Goal: Information Seeking & Learning: Learn about a topic

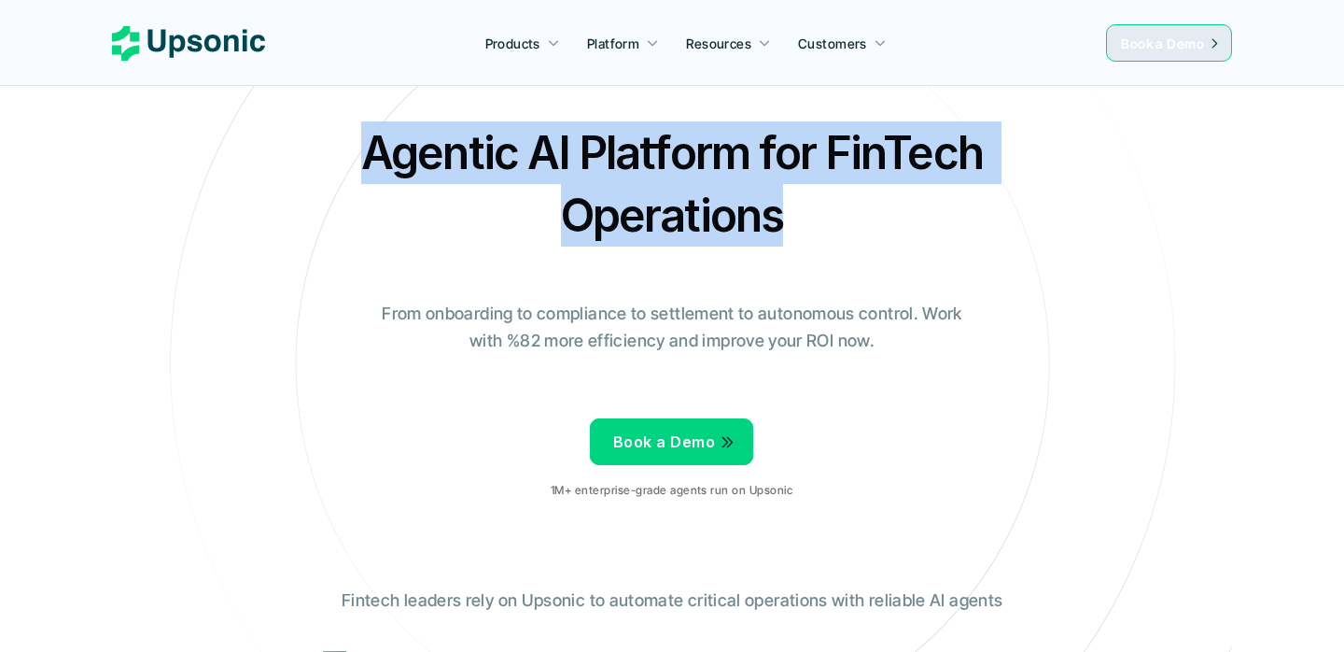
click at [365, 147] on h2 "Agentic AI Platform for FinTech Operations" at bounding box center [672, 183] width 654 height 125
click at [353, 100] on div at bounding box center [353, 100] width 0 height 0
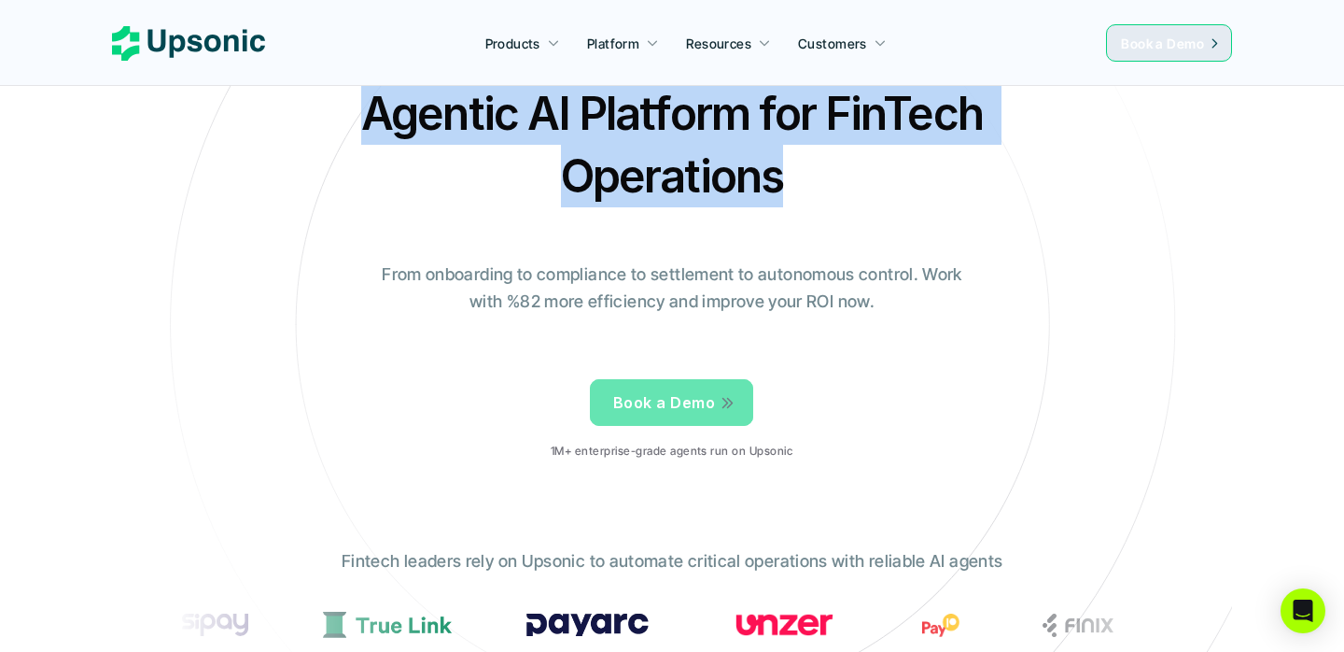
scroll to position [92, 0]
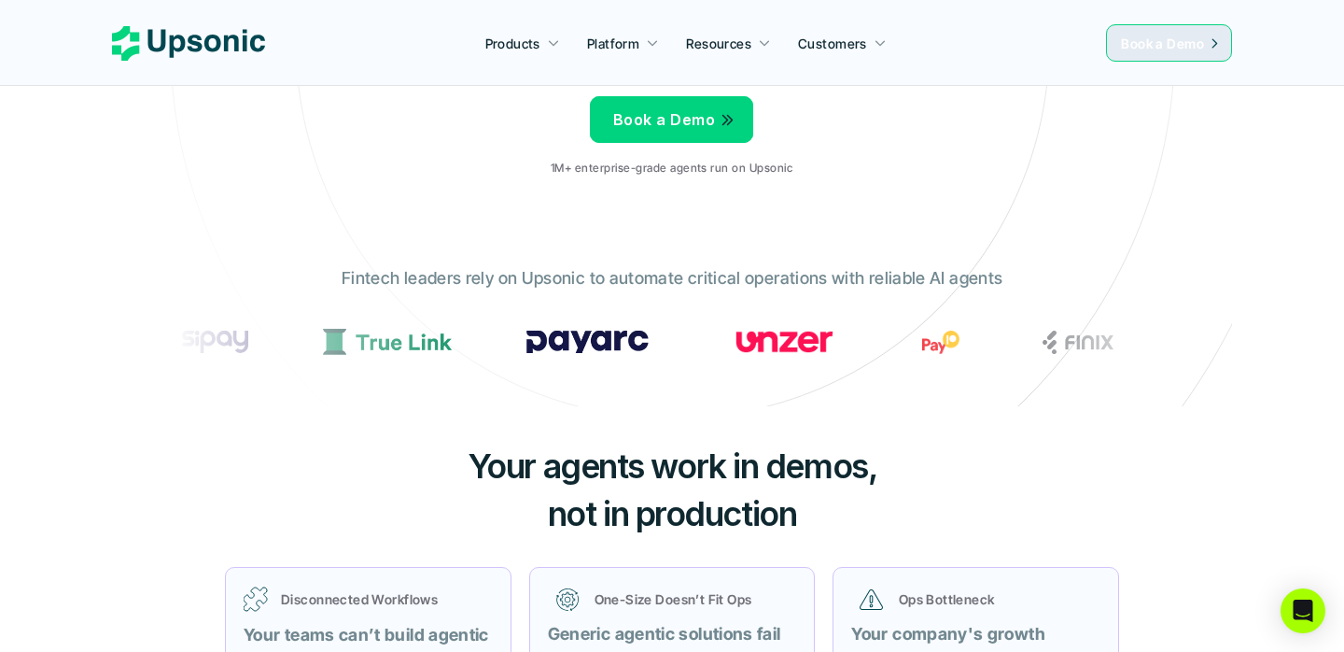
click at [641, 502] on span "not in production" at bounding box center [672, 513] width 249 height 41
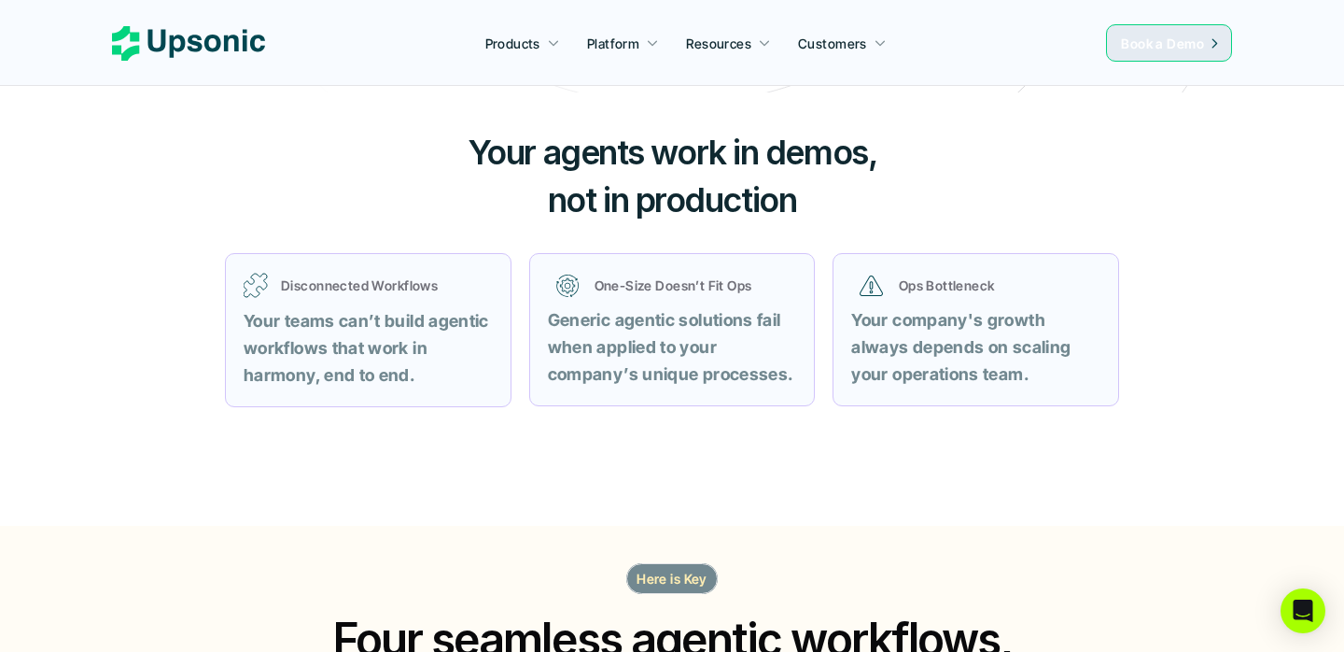
scroll to position [669, 0]
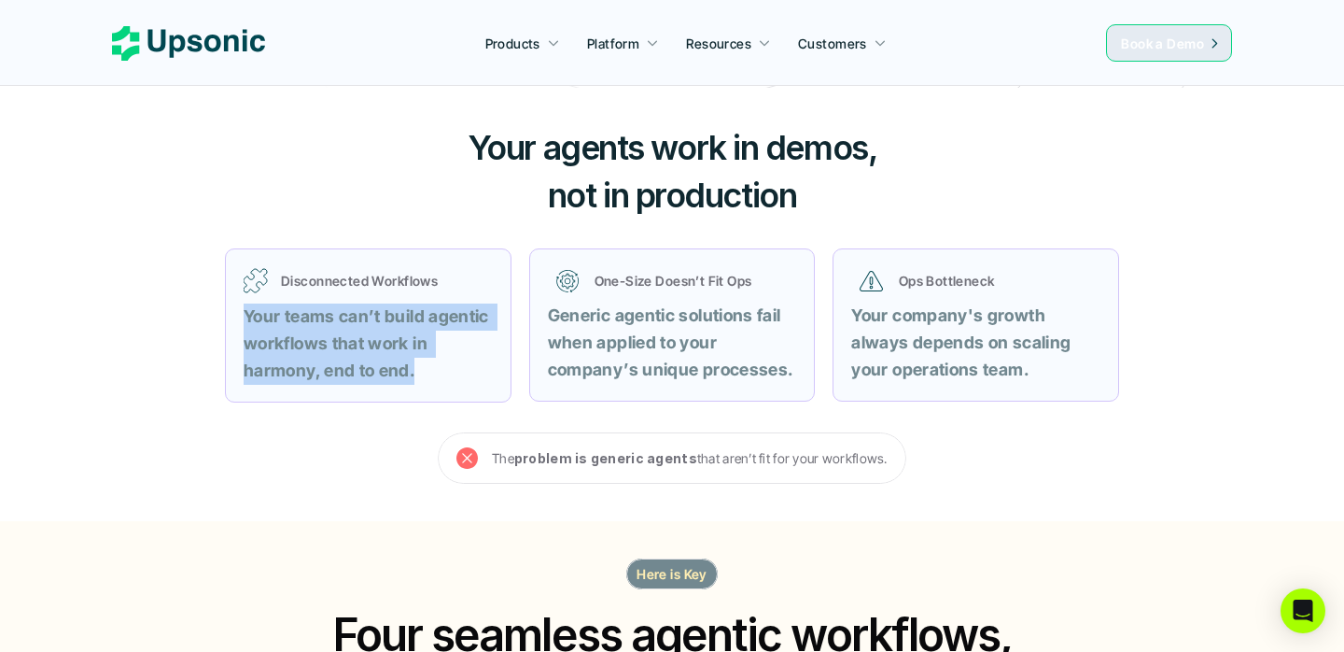
drag, startPoint x: 241, startPoint y: 318, endPoint x: 414, endPoint y: 377, distance: 182.5
click at [414, 377] on div "Disconnected Workflows Your teams can’t build agentic workflows that work in ha…" at bounding box center [368, 325] width 287 height 154
click at [401, 382] on div at bounding box center [401, 382] width 0 height 0
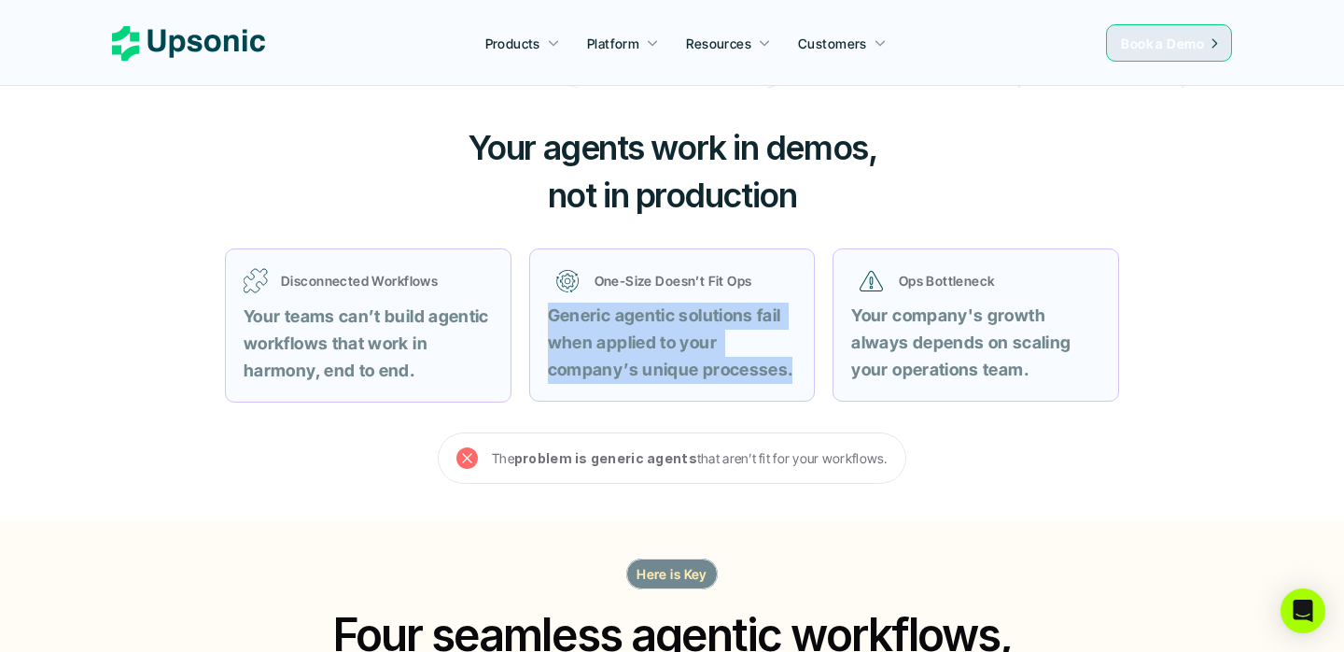
drag, startPoint x: 789, startPoint y: 370, endPoint x: 529, endPoint y: 311, distance: 266.1
click at [529, 311] on div "One-Size Doesn’t Fit Ops Generic agentic solutions fail when applied to your co…" at bounding box center [672, 324] width 287 height 153
click at [517, 279] on div at bounding box center [517, 279] width 0 height 0
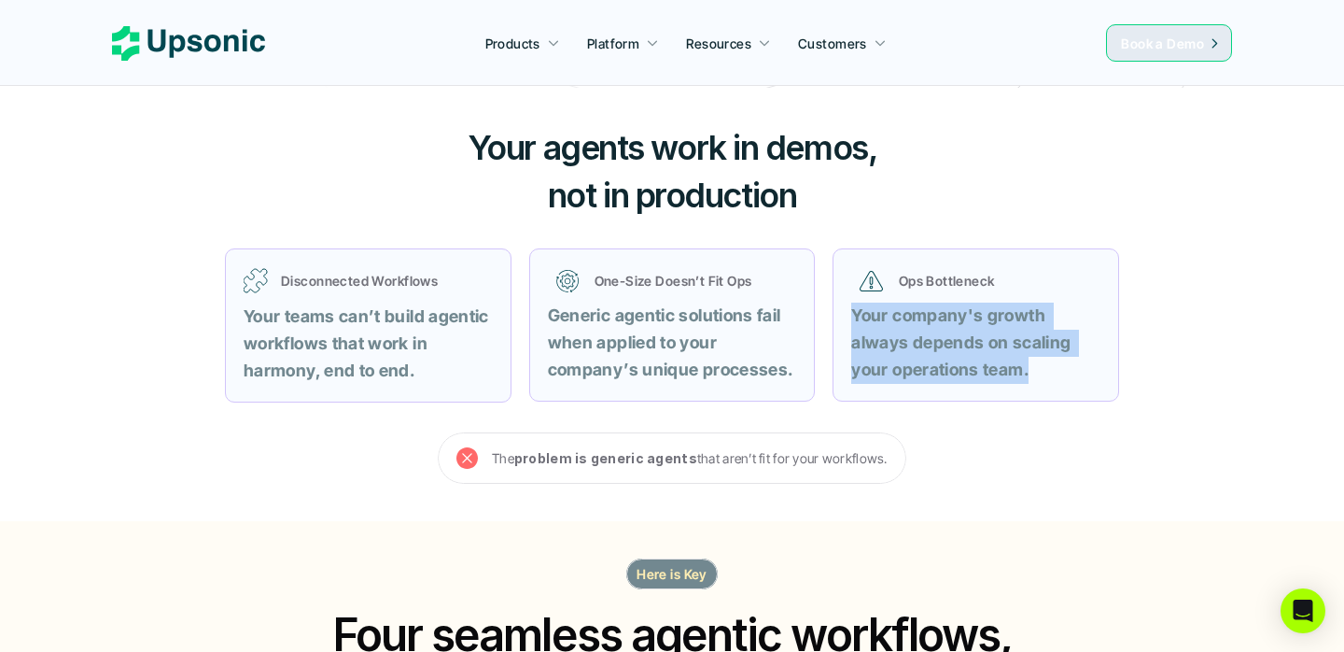
drag, startPoint x: 1087, startPoint y: 370, endPoint x: 846, endPoint y: 310, distance: 248.2
click at [844, 306] on div "Ops Bottleneck Your company's growth always depends on scaling your operations …" at bounding box center [976, 324] width 287 height 153
click at [832, 279] on div at bounding box center [832, 279] width 0 height 0
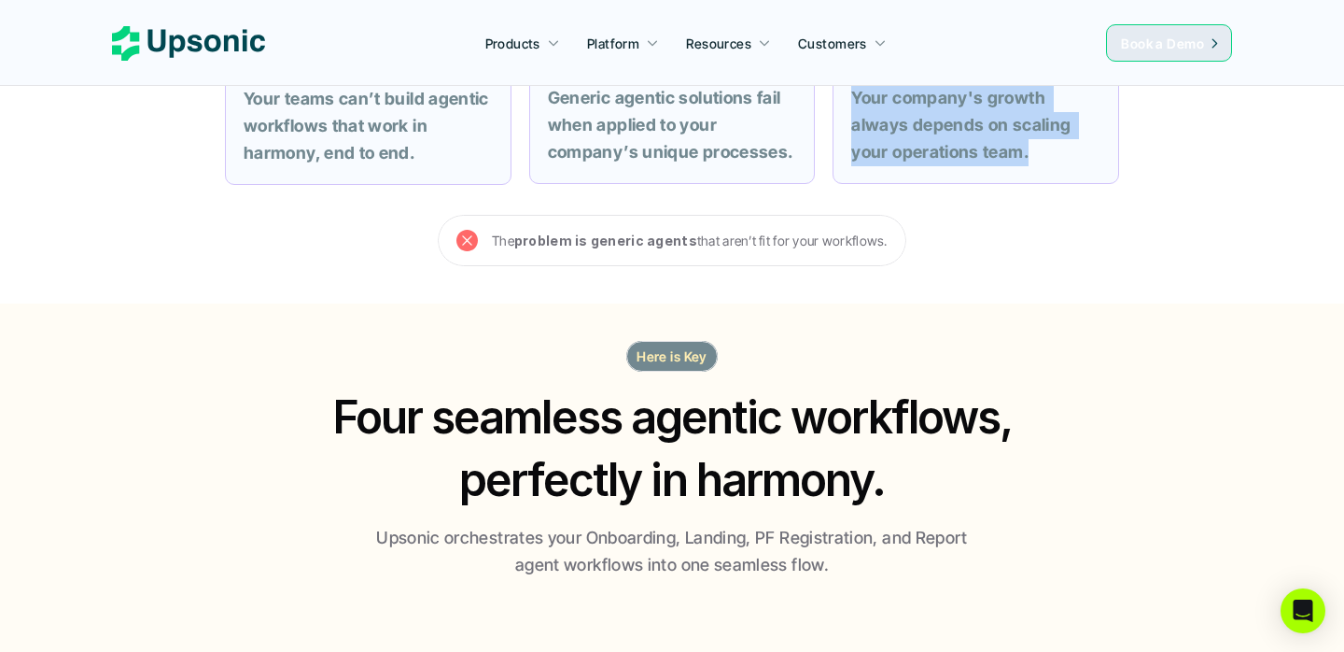
scroll to position [895, 0]
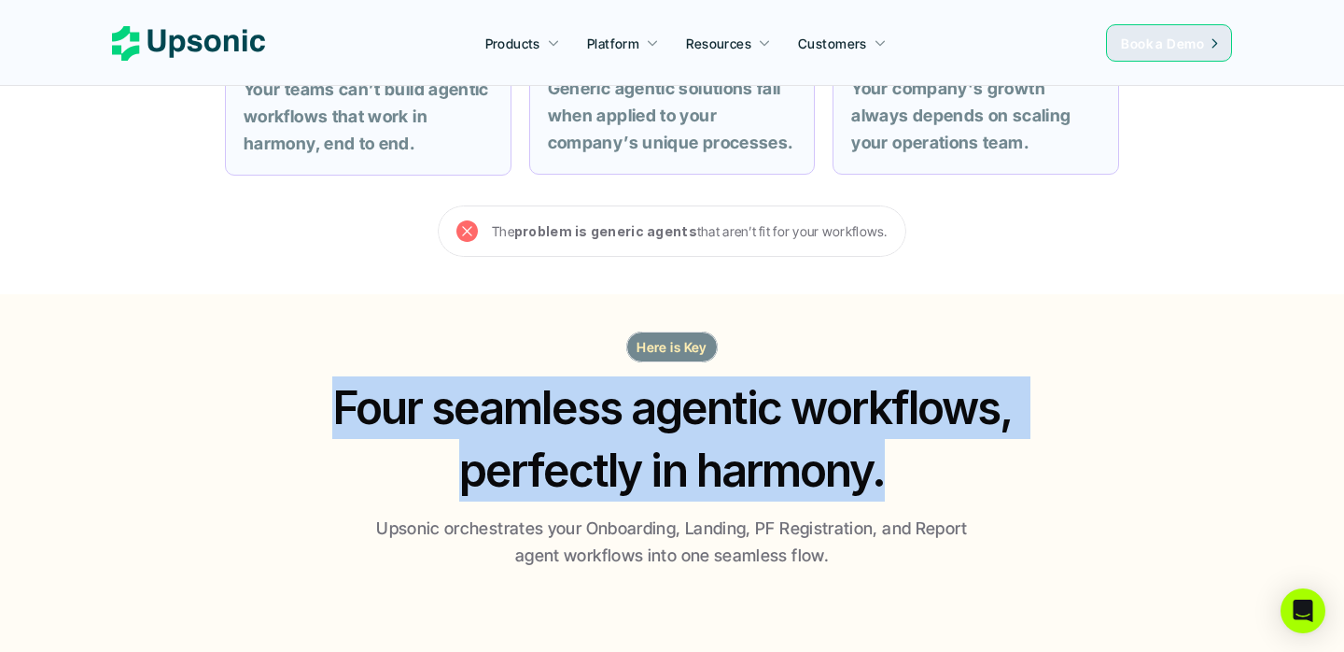
drag, startPoint x: 940, startPoint y: 478, endPoint x: 296, endPoint y: 380, distance: 651.6
click at [296, 380] on div "Here is Key Four seamless agentic workflows, perfectly in harmony. Upsonic orch…" at bounding box center [672, 450] width 1120 height 238
click at [284, 354] on div at bounding box center [284, 354] width 0 height 0
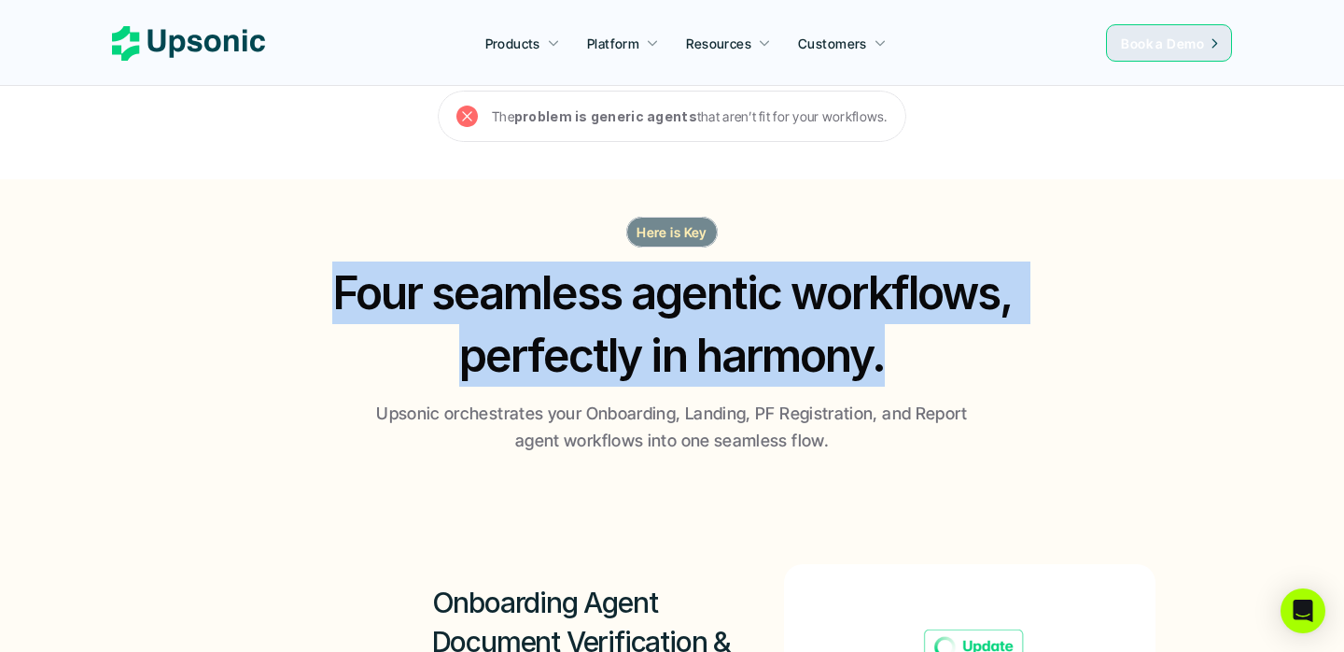
scroll to position [1021, 0]
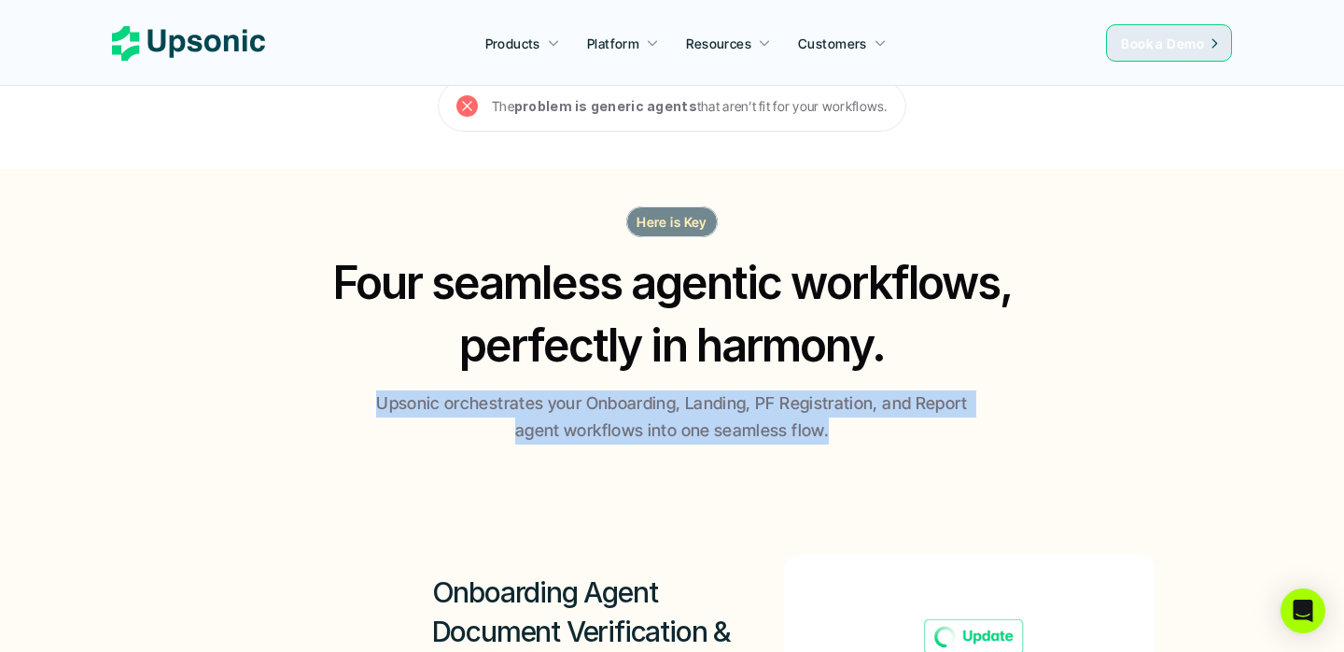
drag, startPoint x: 381, startPoint y: 398, endPoint x: 841, endPoint y: 434, distance: 461.7
click at [841, 434] on p "Upsonic orchestrates your Onboarding, Landing, PF Registration, and Report agen…" at bounding box center [672, 417] width 607 height 54
click at [829, 442] on div at bounding box center [829, 442] width 0 height 0
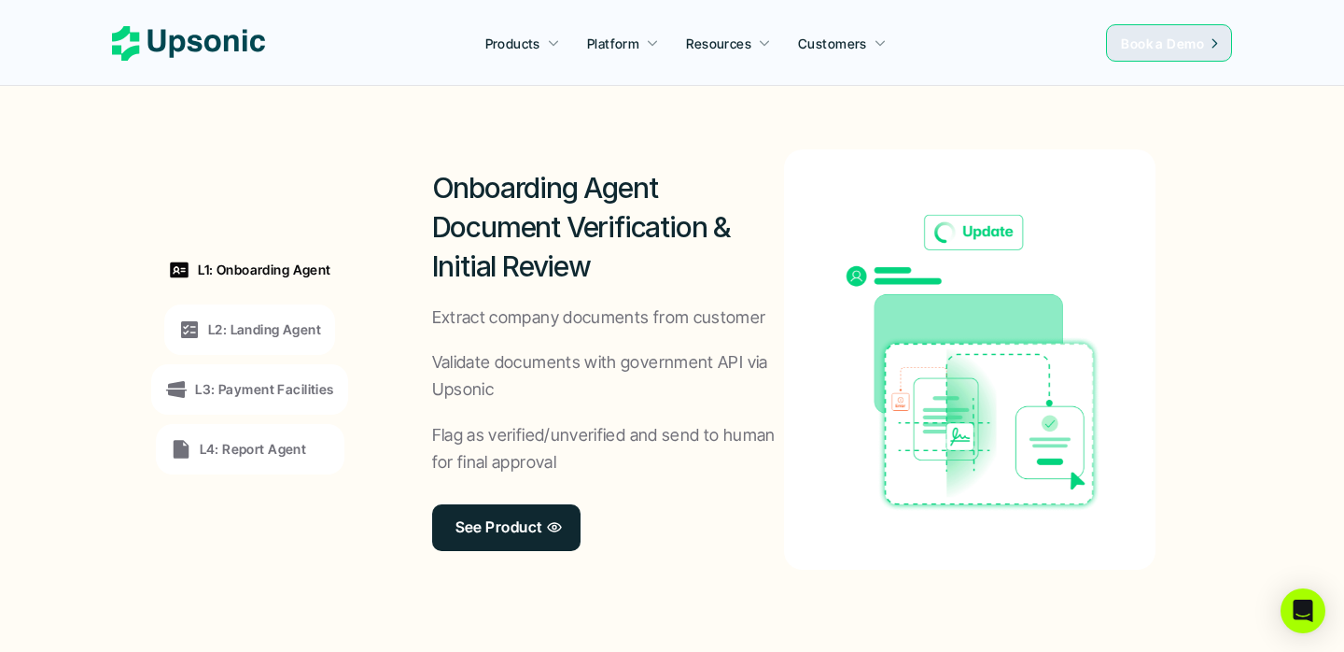
scroll to position [1426, 0]
click at [299, 306] on div "L2: Landing Agent" at bounding box center [249, 328] width 171 height 50
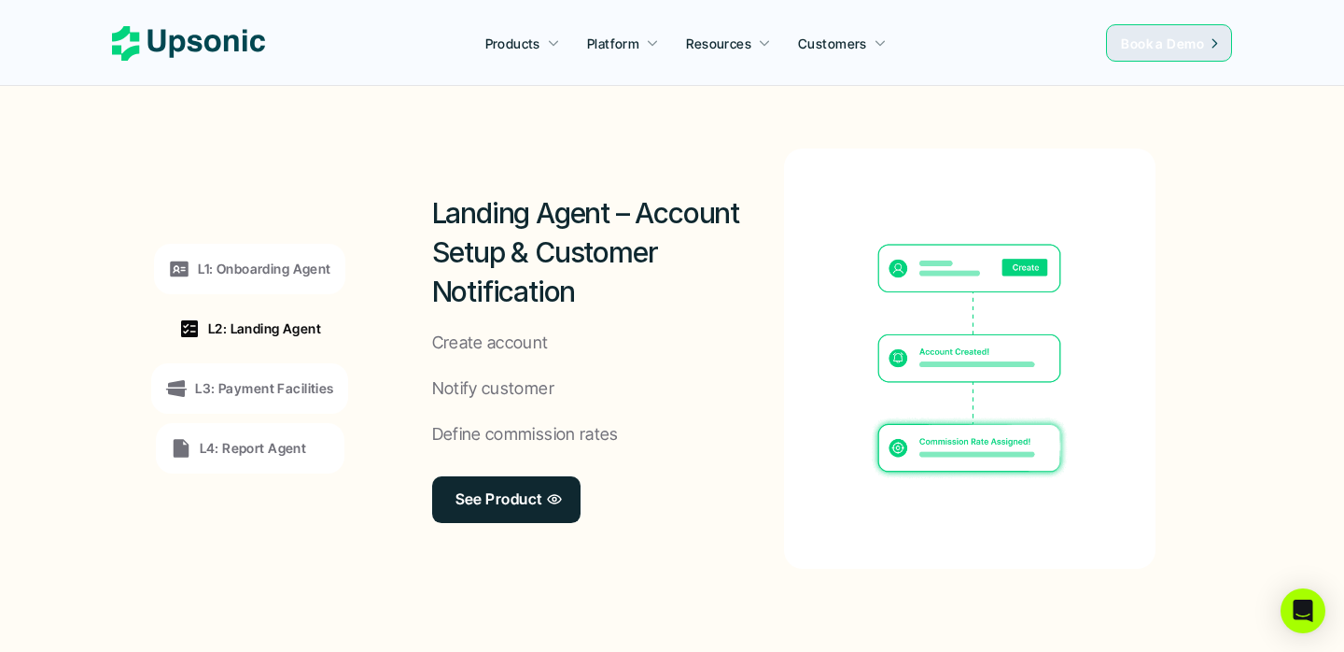
click at [299, 266] on p "L1: Onboarding Agent" at bounding box center [264, 269] width 133 height 20
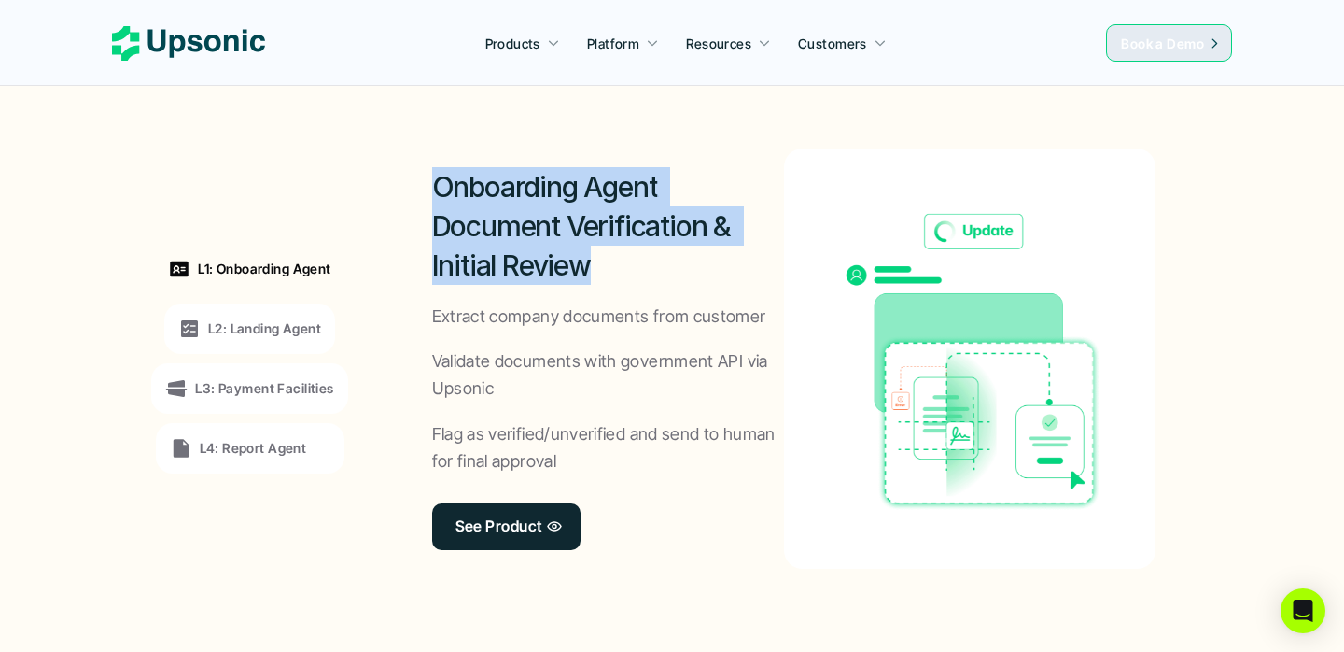
drag, startPoint x: 430, startPoint y: 187, endPoint x: 593, endPoint y: 272, distance: 183.3
click at [593, 272] on div "Onboarding Agent Document Verification & Initial Review Extract company documen…" at bounding box center [794, 358] width 836 height 532
click at [581, 283] on div at bounding box center [581, 283] width 0 height 0
click at [613, 221] on h2 "Onboarding Agent Document Verification & Initial Review" at bounding box center [608, 226] width 353 height 118
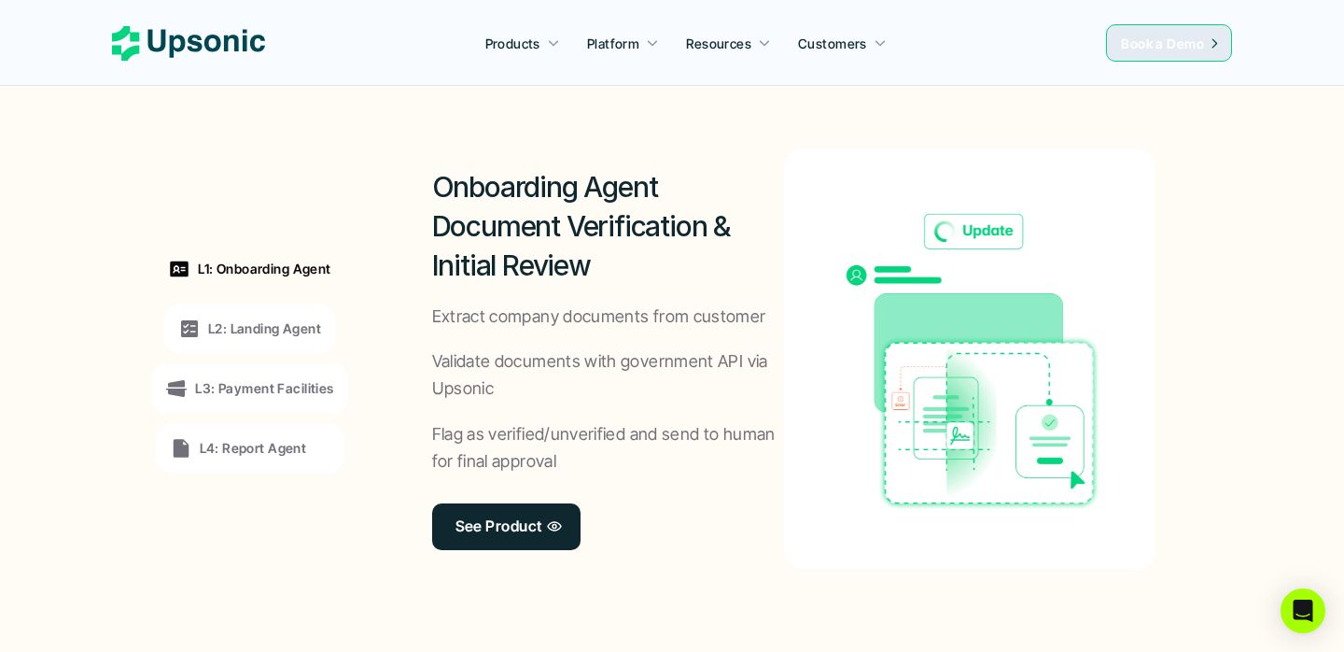
click at [300, 323] on p "L2: Landing Agent" at bounding box center [264, 328] width 113 height 20
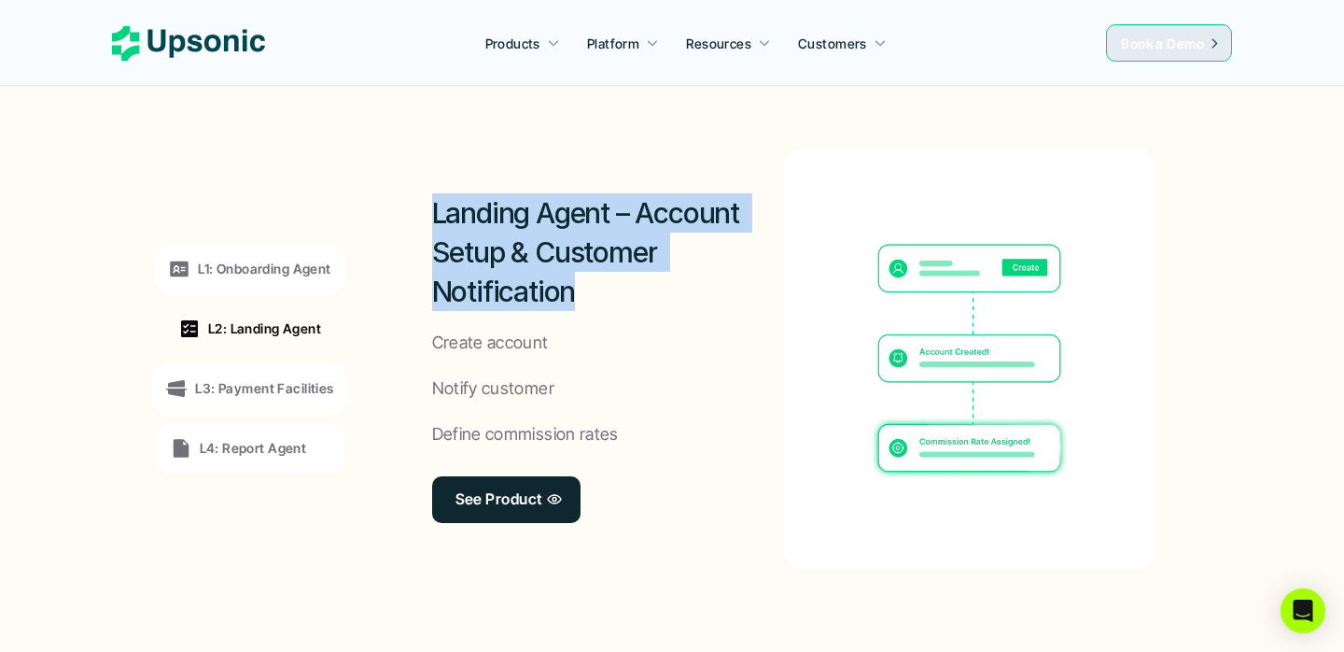
drag, startPoint x: 427, startPoint y: 207, endPoint x: 598, endPoint y: 312, distance: 200.3
click at [598, 312] on div "Landing Agent – Account Setup & Customer Notification Create account Notify cus…" at bounding box center [794, 358] width 836 height 532
click at [585, 309] on div at bounding box center [585, 309] width 0 height 0
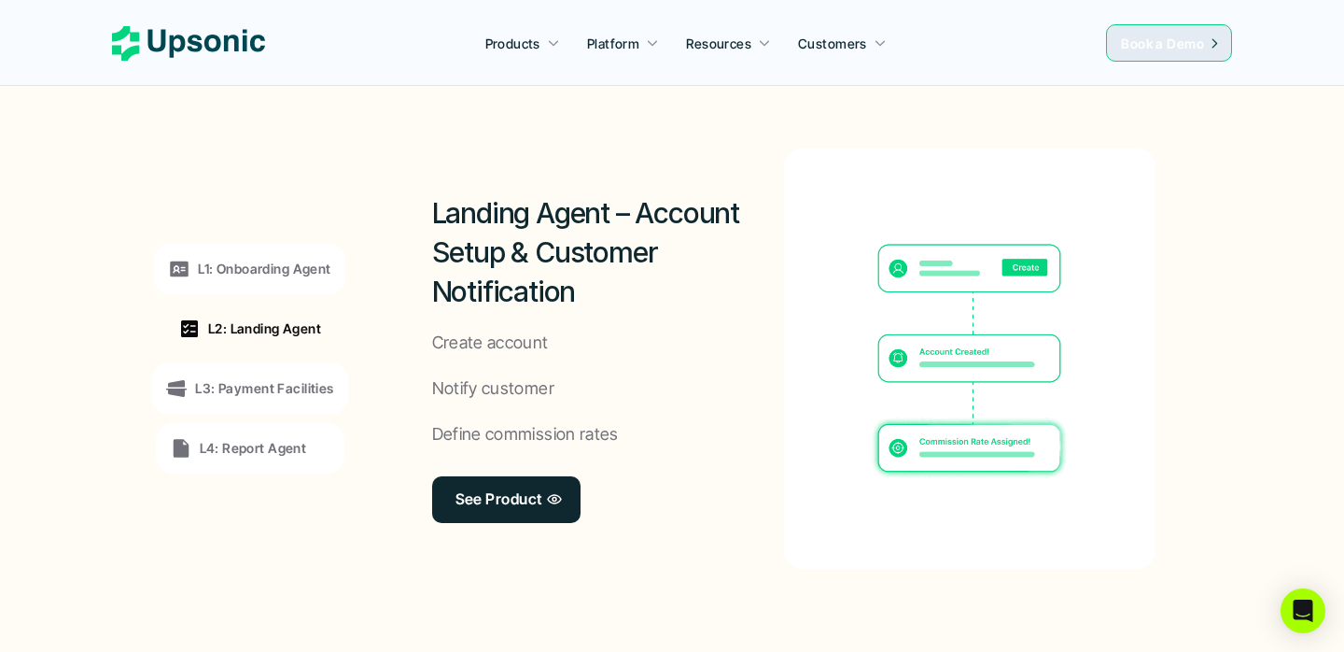
click at [284, 408] on div "L3: Payment Facilities" at bounding box center [249, 388] width 196 height 50
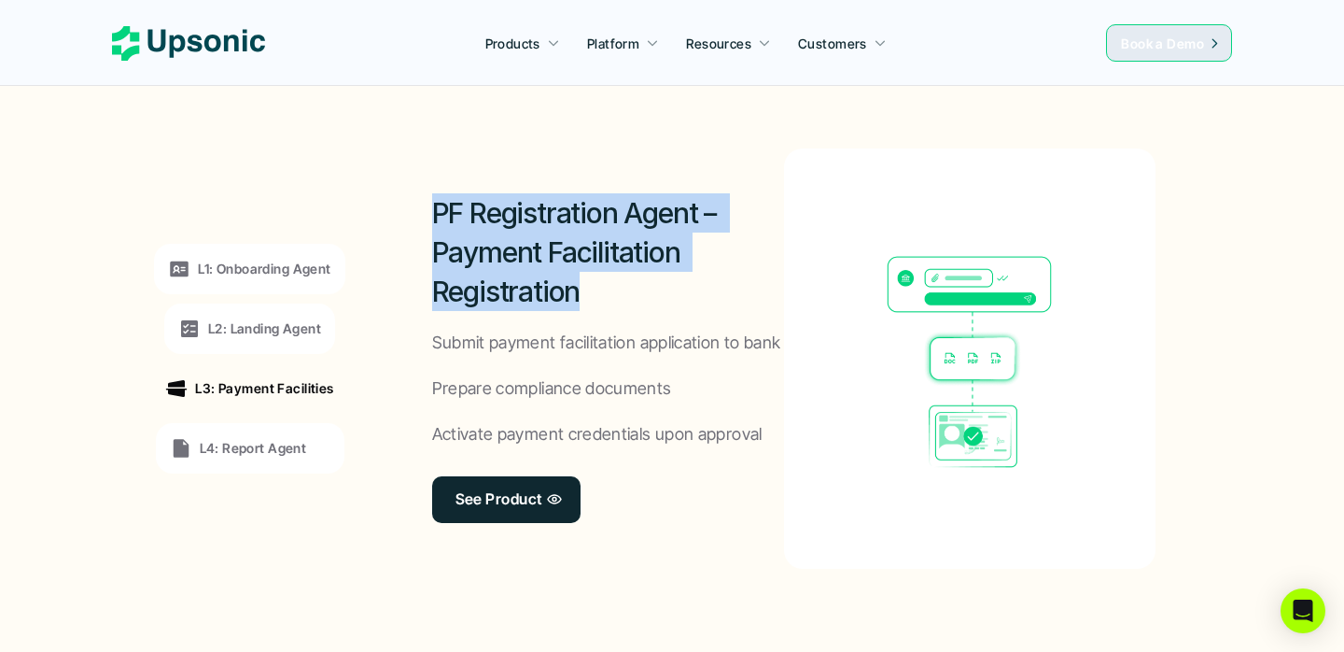
drag, startPoint x: 428, startPoint y: 201, endPoint x: 599, endPoint y: 305, distance: 201.1
click at [600, 305] on div "PF Registration Agent – Payment Facilitation Registration Submit payment facili…" at bounding box center [794, 358] width 836 height 532
click at [588, 309] on div at bounding box center [588, 309] width 0 height 0
click at [305, 446] on div "L4: Report Agent" at bounding box center [250, 448] width 161 height 22
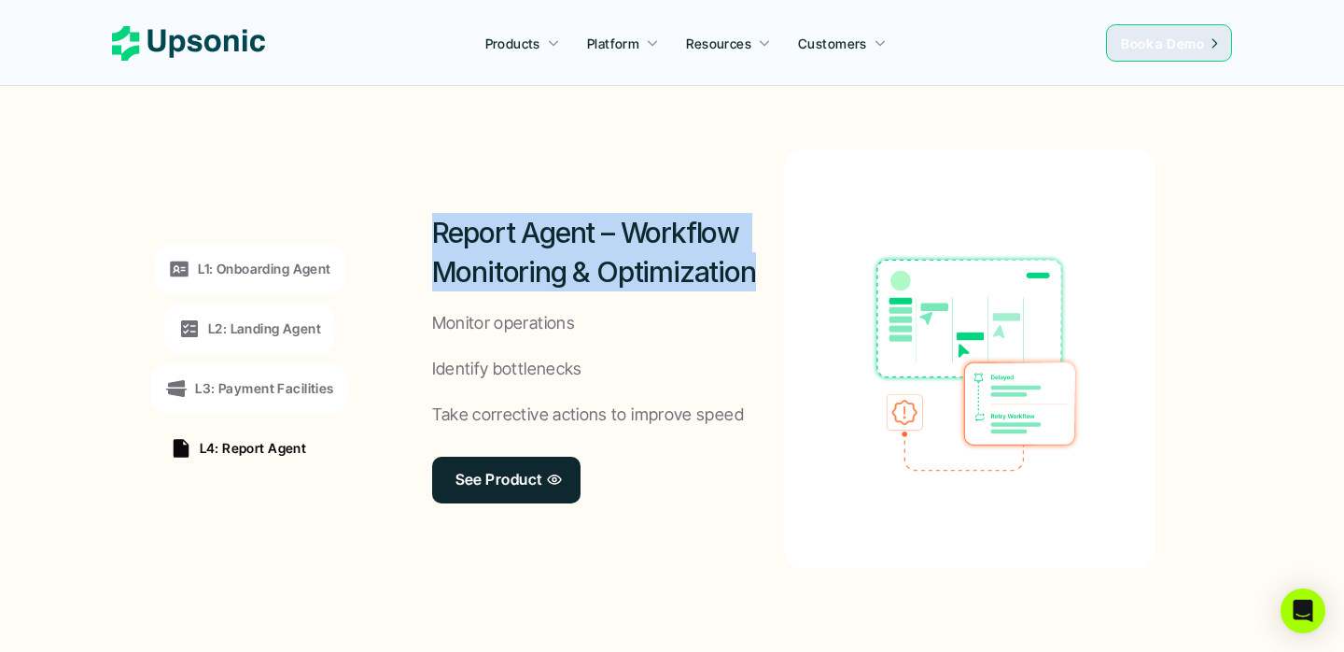
drag, startPoint x: 568, startPoint y: 243, endPoint x: 780, endPoint y: 283, distance: 215.7
click at [780, 283] on h2 "Report Agent – Workflow Monitoring & Optimization" at bounding box center [608, 252] width 353 height 78
click at [767, 289] on div at bounding box center [767, 289] width 0 height 0
click at [618, 220] on h2 "Report Agent – Workflow Monitoring & Optimization" at bounding box center [608, 252] width 353 height 78
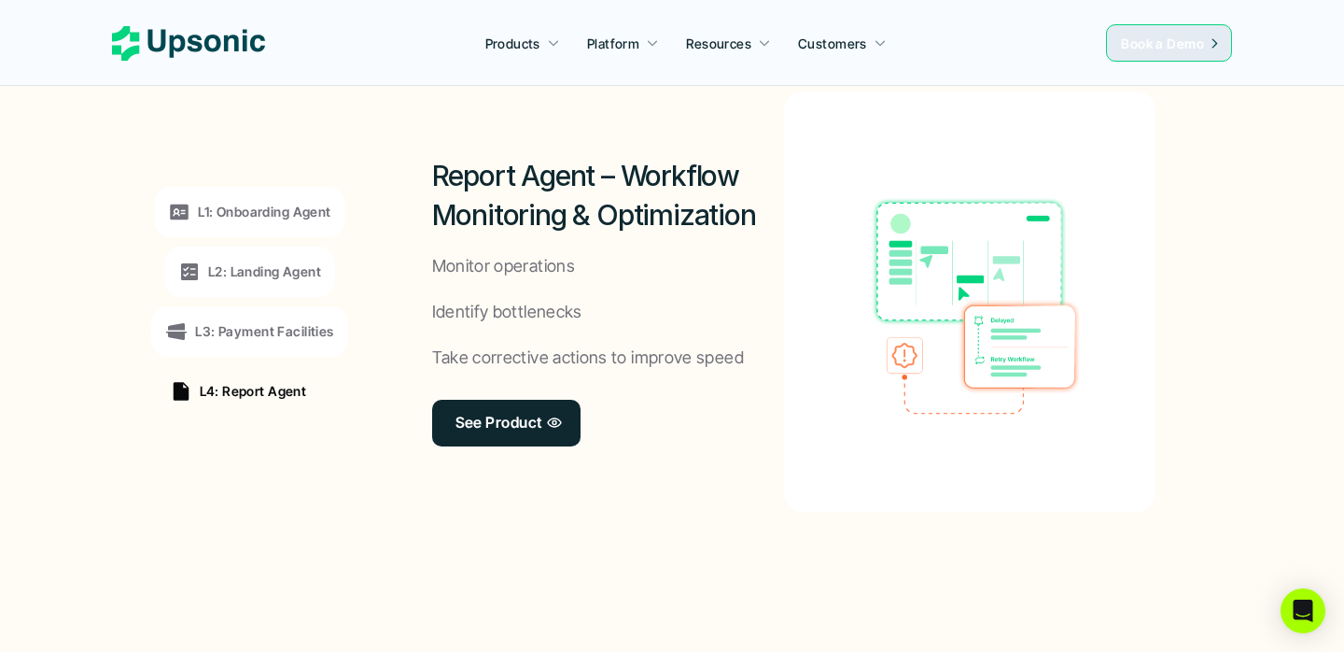
scroll to position [1500, 0]
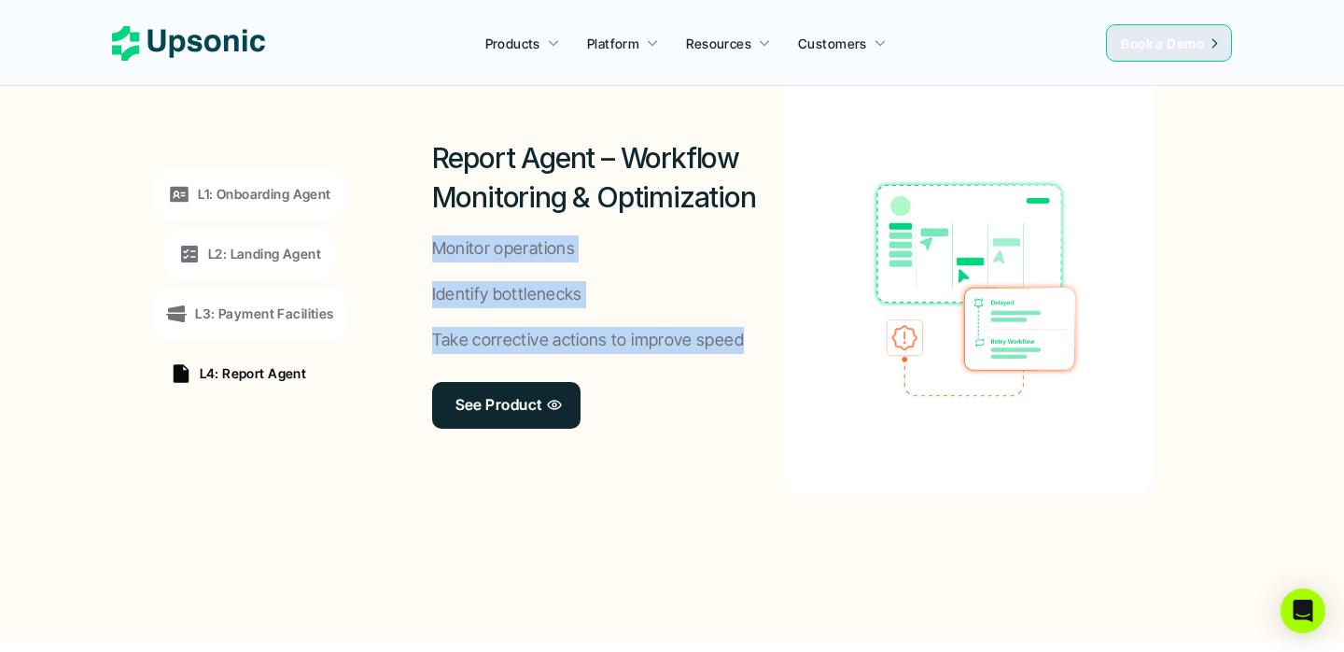
drag, startPoint x: 435, startPoint y: 253, endPoint x: 737, endPoint y: 354, distance: 318.0
click at [739, 354] on div "Report Agent – Workflow Monitoring & Optimization Monitor operations Identify b…" at bounding box center [608, 284] width 353 height 420
click at [726, 351] on div at bounding box center [726, 351] width 0 height 0
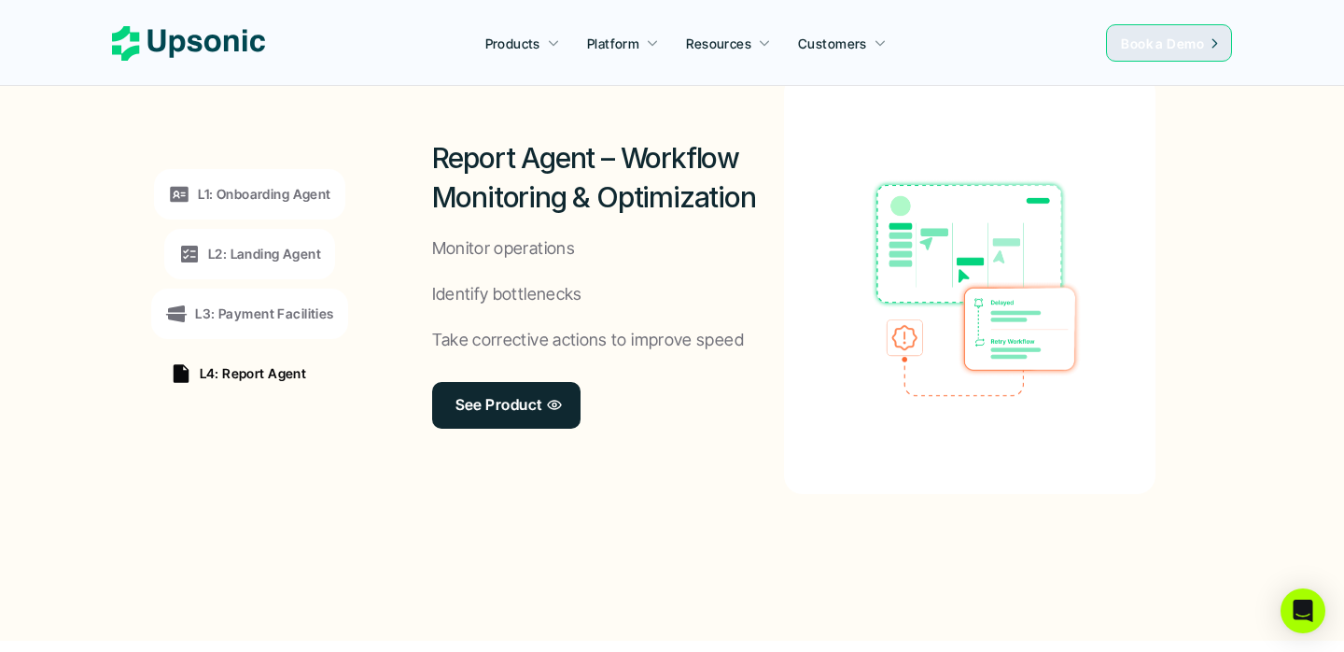
click at [654, 329] on p "Take corrective actions to improve speed" at bounding box center [588, 340] width 312 height 27
click at [249, 211] on div "L1: Onboarding Agent" at bounding box center [249, 194] width 190 height 50
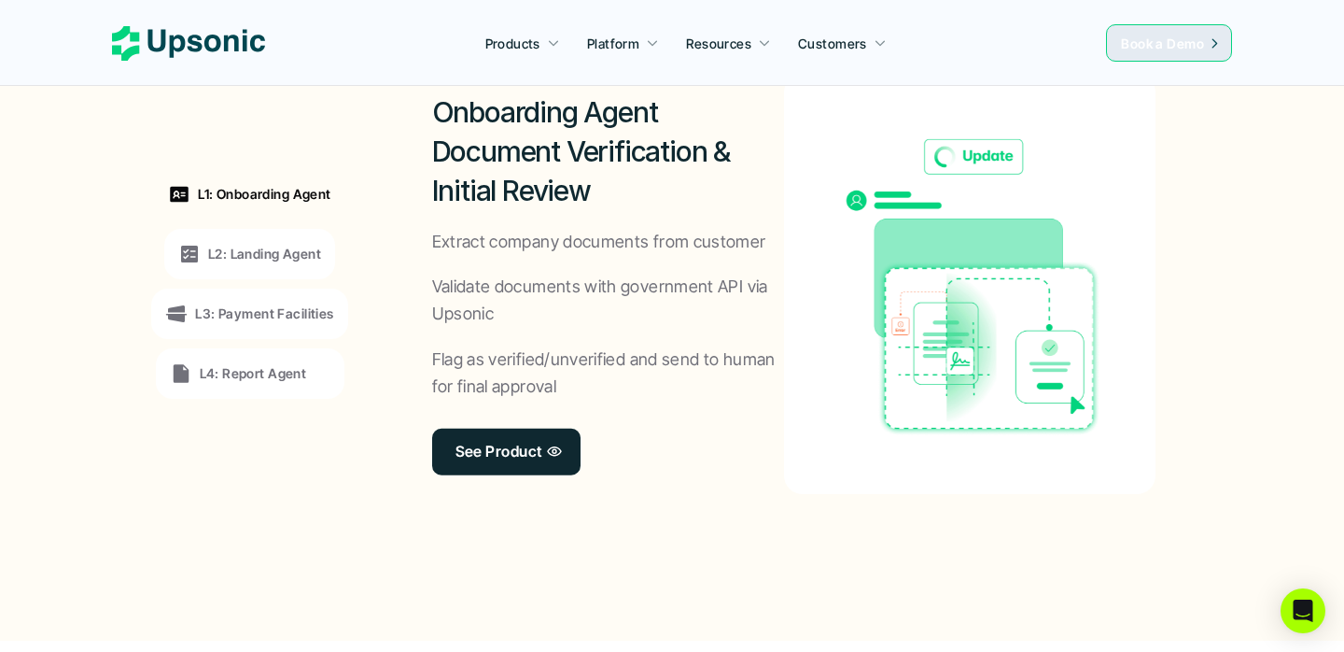
click at [251, 249] on p "L2: Landing Agent" at bounding box center [264, 254] width 113 height 20
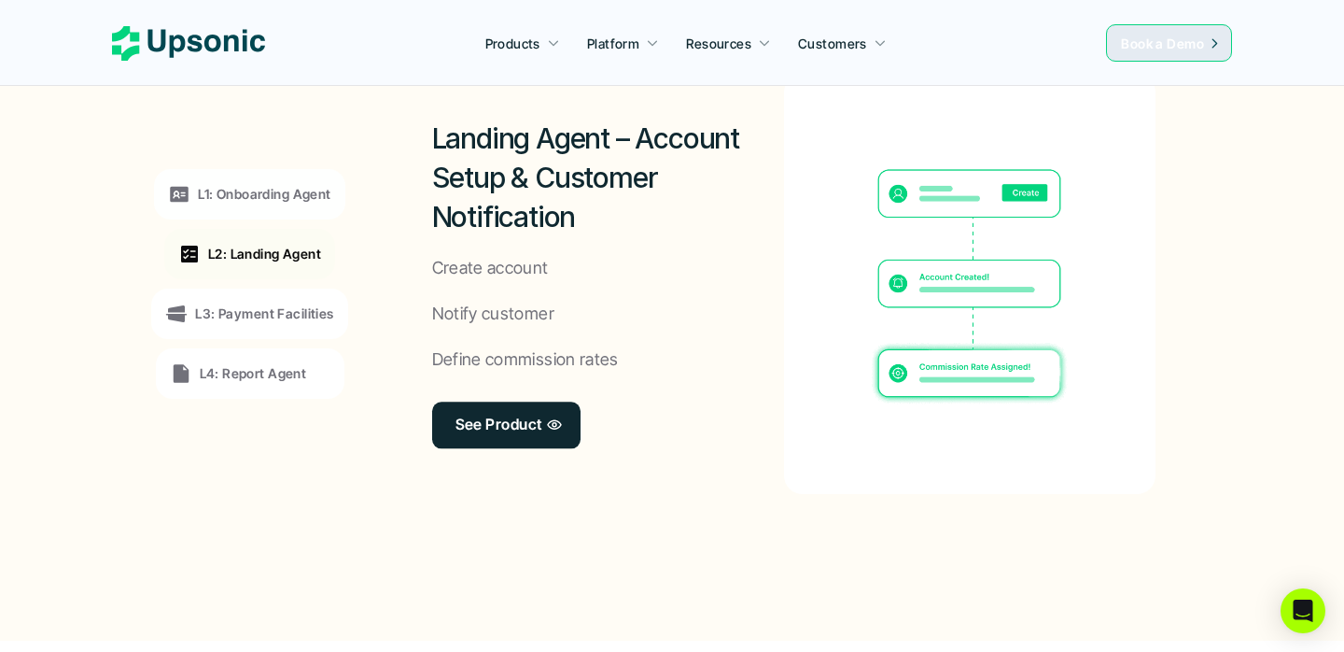
click at [253, 299] on div "L3: Payment Facilities" at bounding box center [249, 314] width 196 height 50
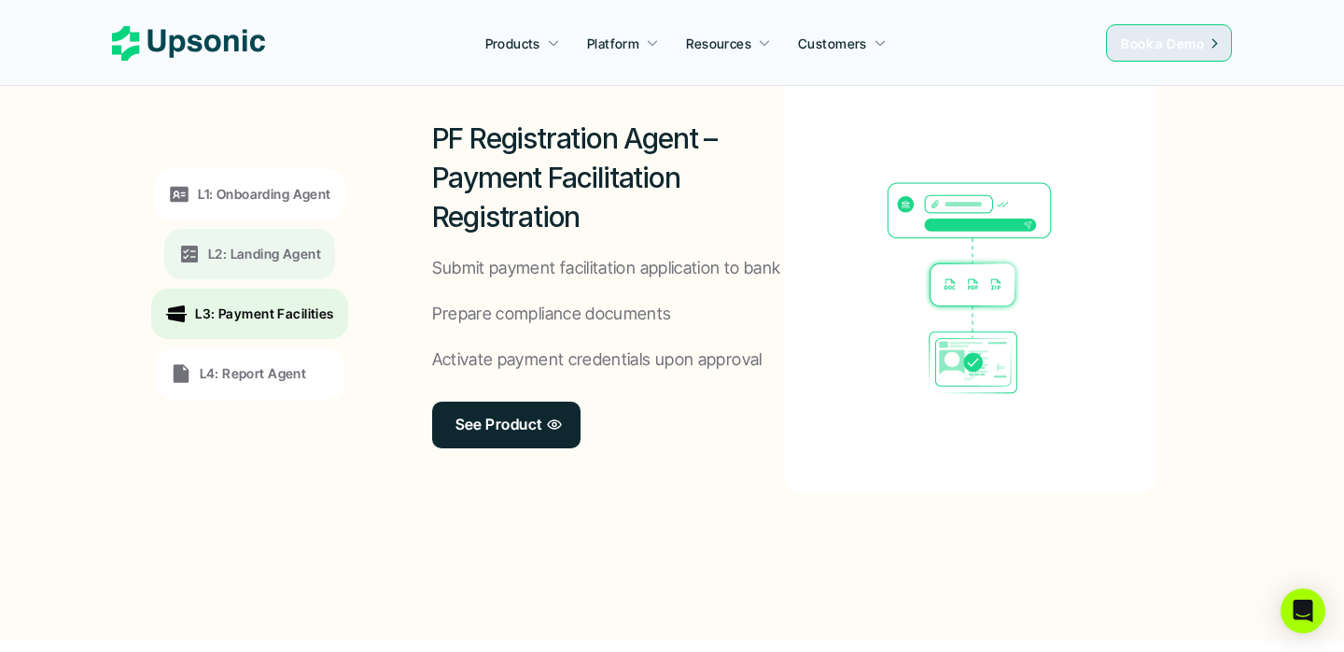
click at [261, 358] on div "L4: Report Agent" at bounding box center [250, 373] width 189 height 50
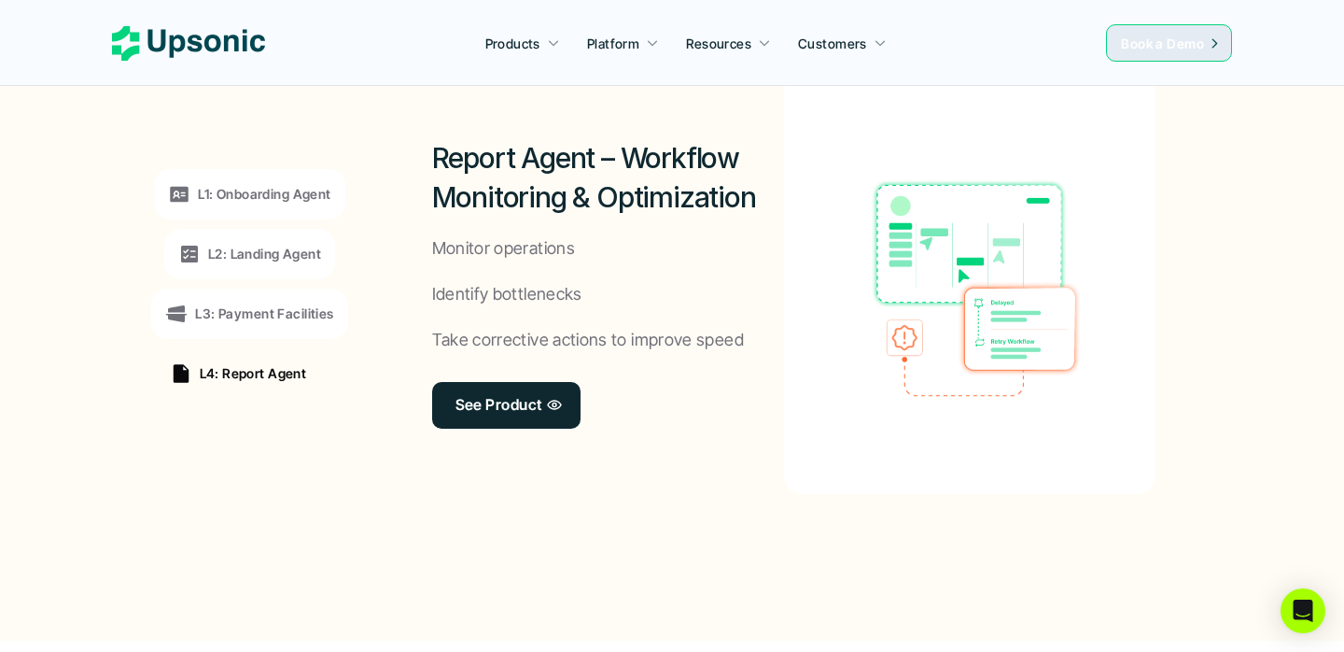
click at [279, 184] on p "L1: Onboarding Agent" at bounding box center [264, 194] width 133 height 20
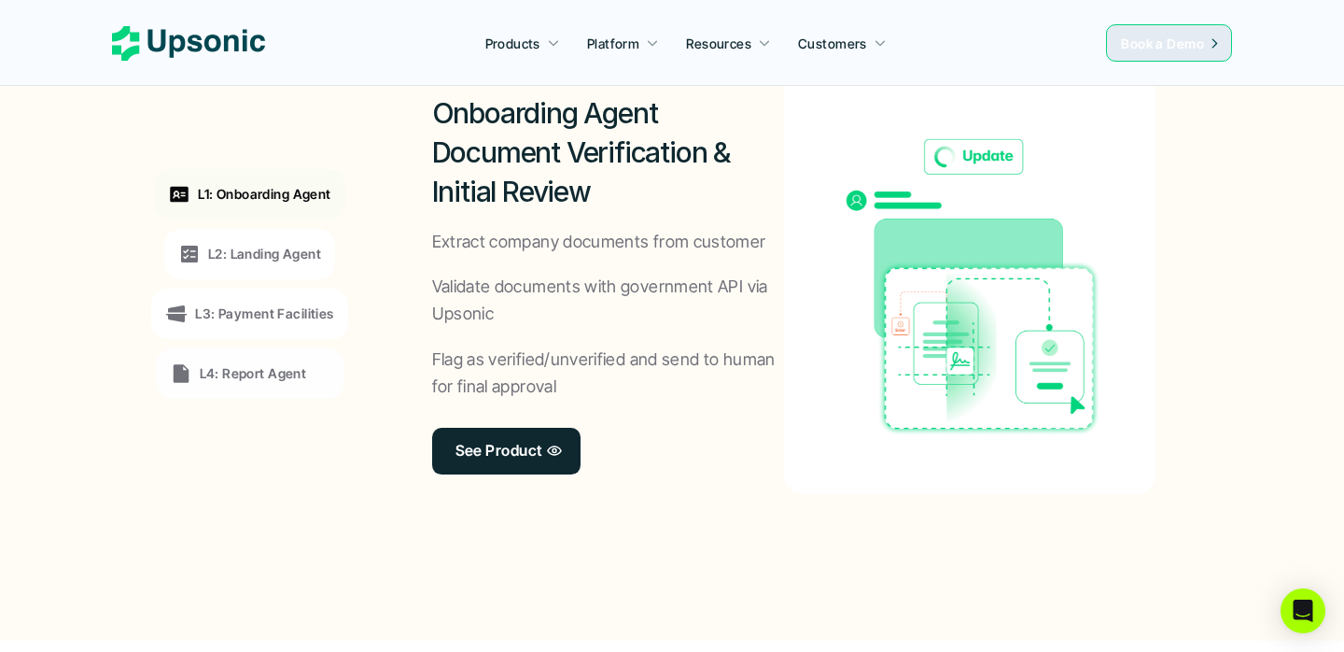
click at [275, 248] on p "L2: Landing Agent" at bounding box center [264, 254] width 113 height 20
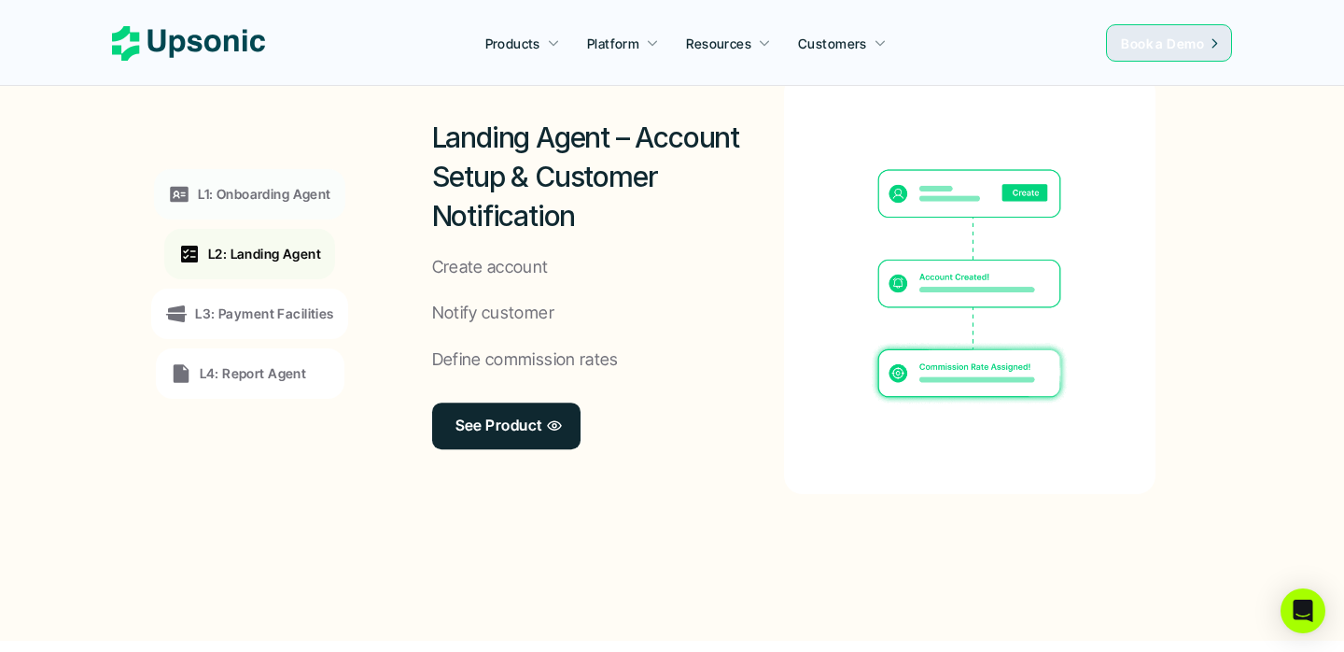
click at [278, 303] on div "L3: Payment Facilities" at bounding box center [249, 314] width 168 height 22
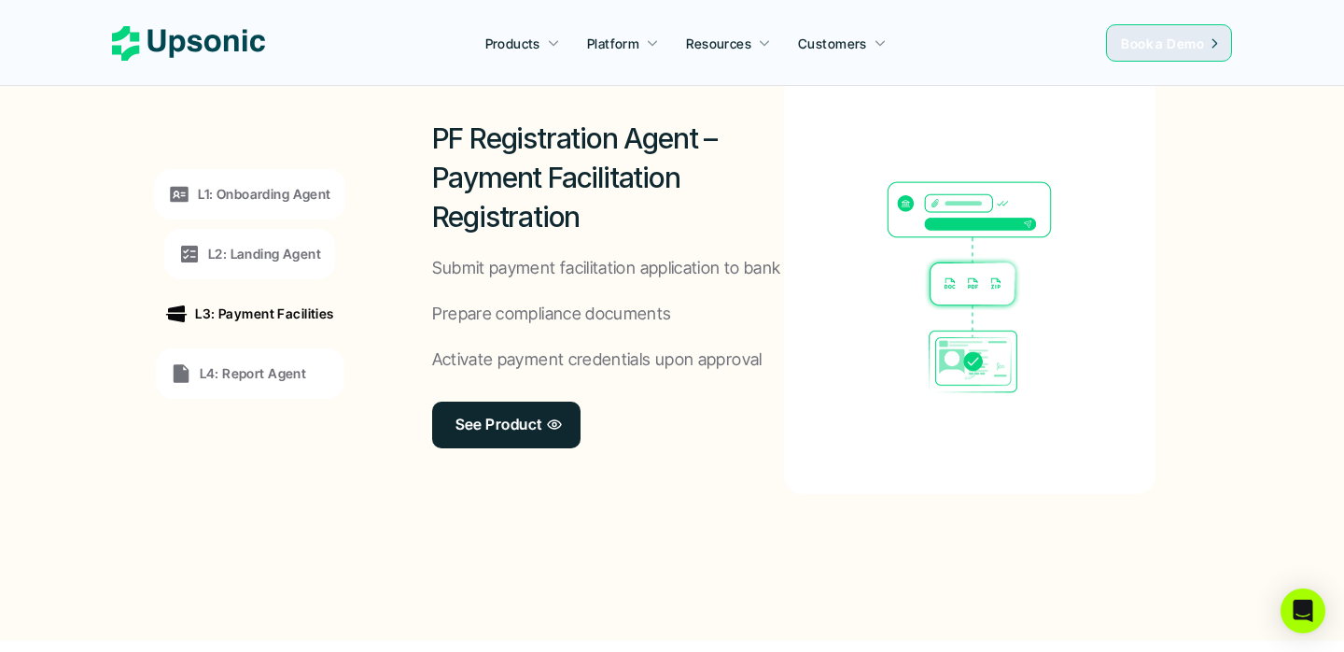
click at [281, 382] on p "L4: Report Agent" at bounding box center [253, 373] width 107 height 20
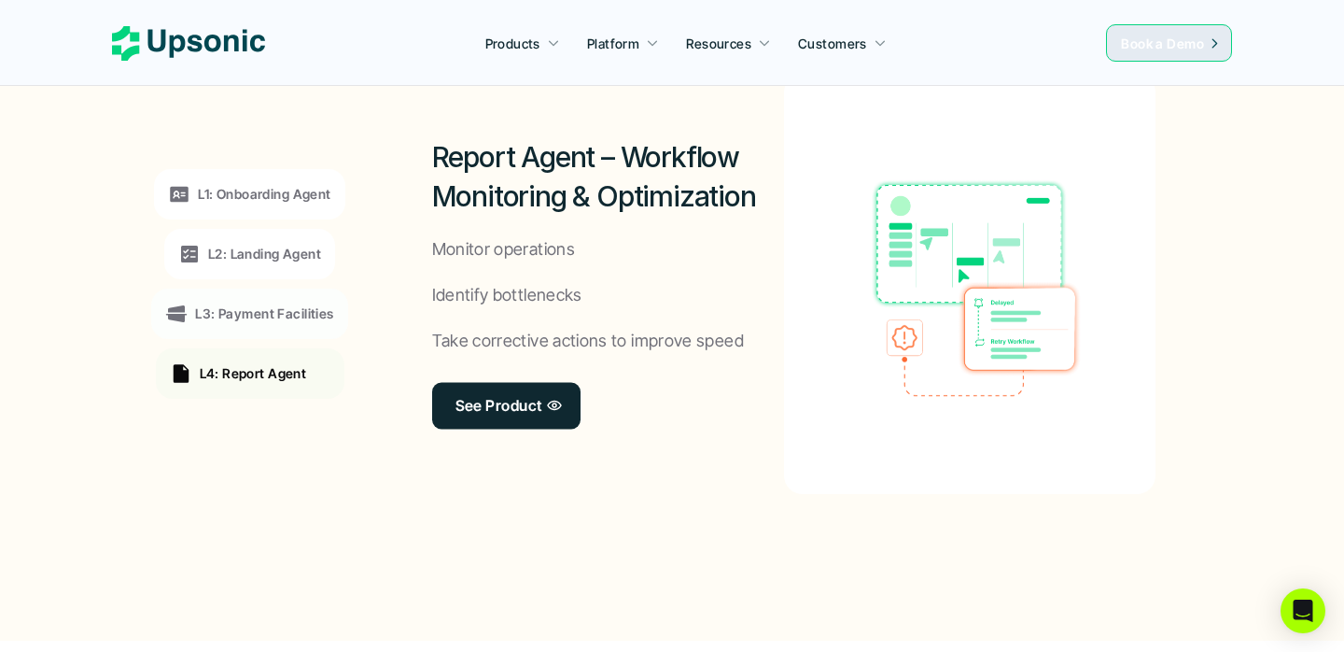
click at [274, 181] on div "L1: Onboarding Agent" at bounding box center [249, 194] width 190 height 50
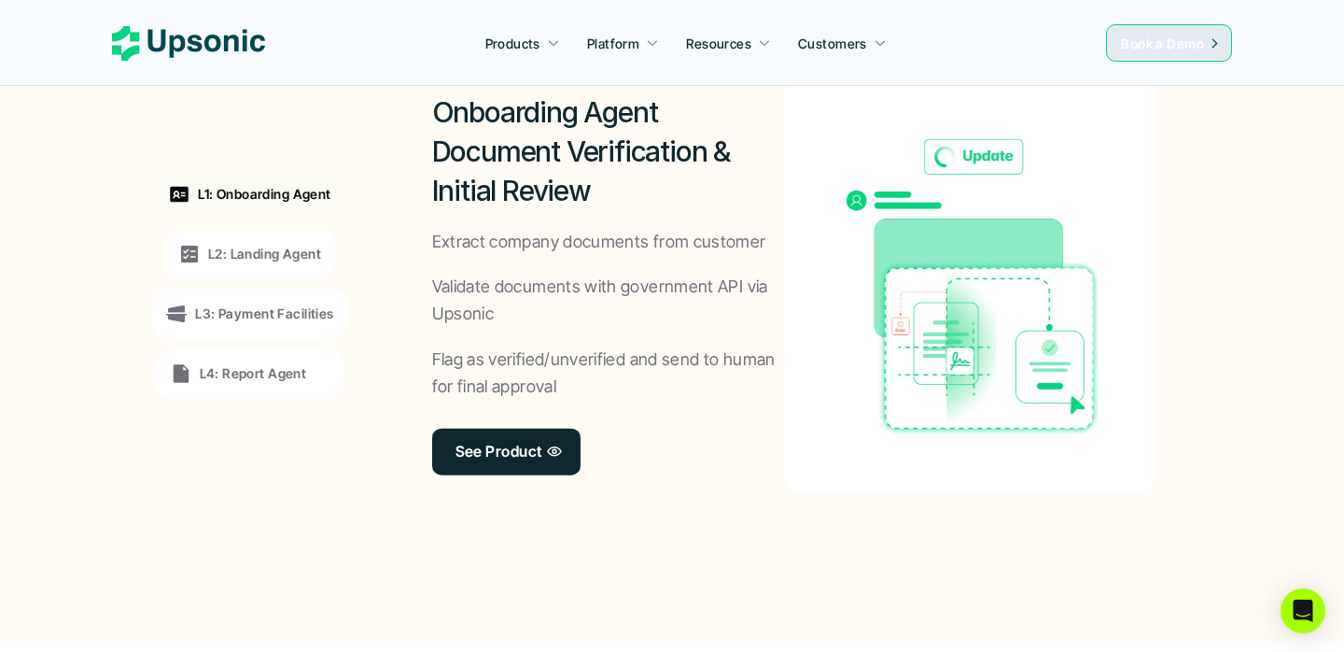
click at [274, 266] on div "L2: Landing Agent" at bounding box center [249, 254] width 171 height 50
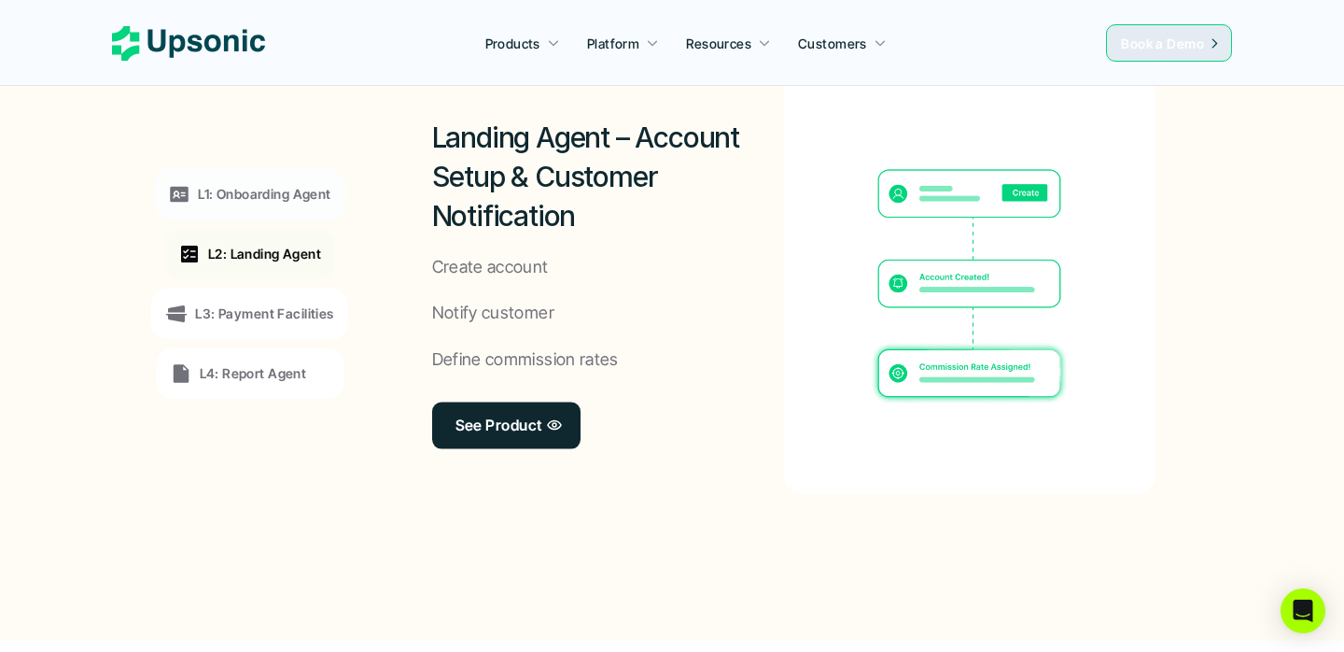
click at [285, 319] on p "L3: Payment Facilities" at bounding box center [264, 313] width 138 height 20
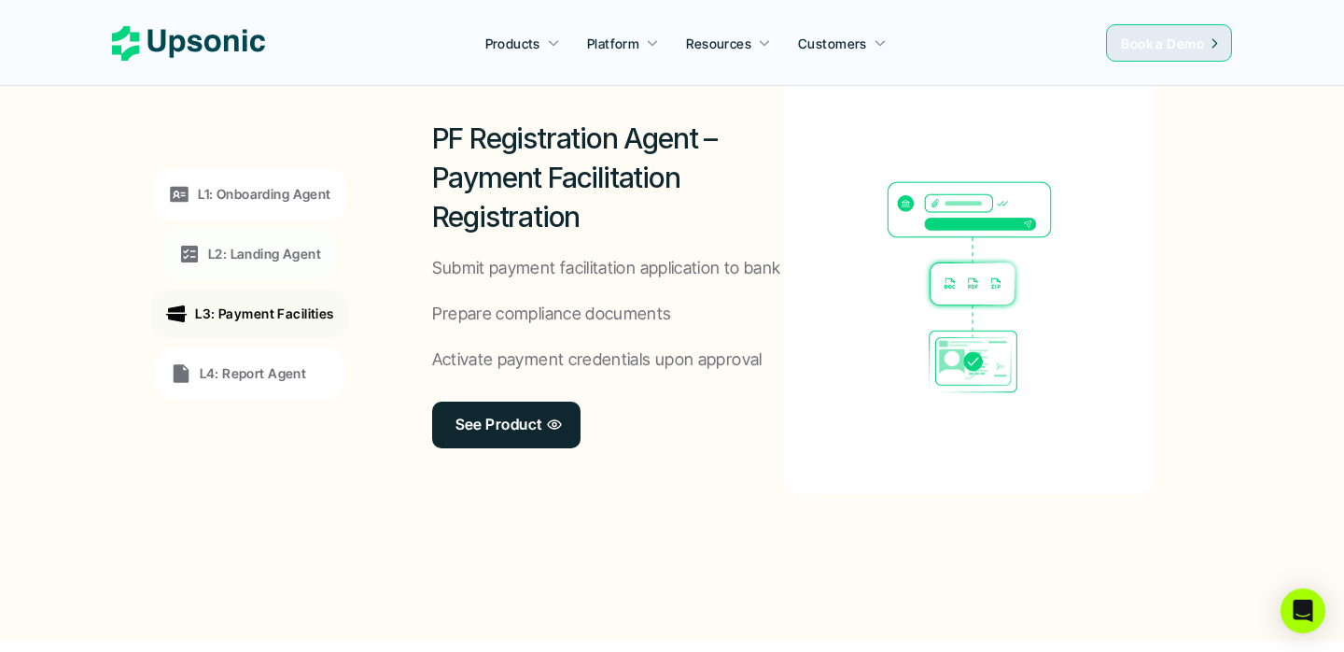
click at [294, 374] on p "L4: Report Agent" at bounding box center [253, 373] width 107 height 20
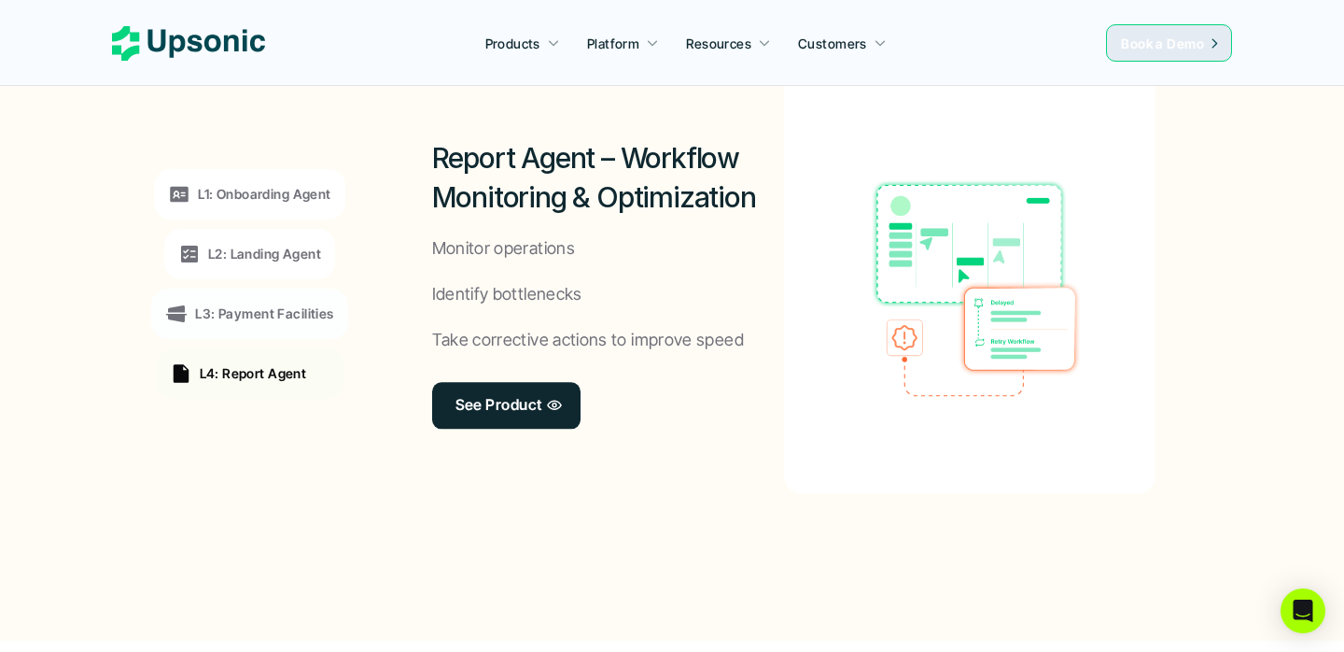
click at [294, 185] on p "L1: Onboarding Agent" at bounding box center [264, 194] width 133 height 20
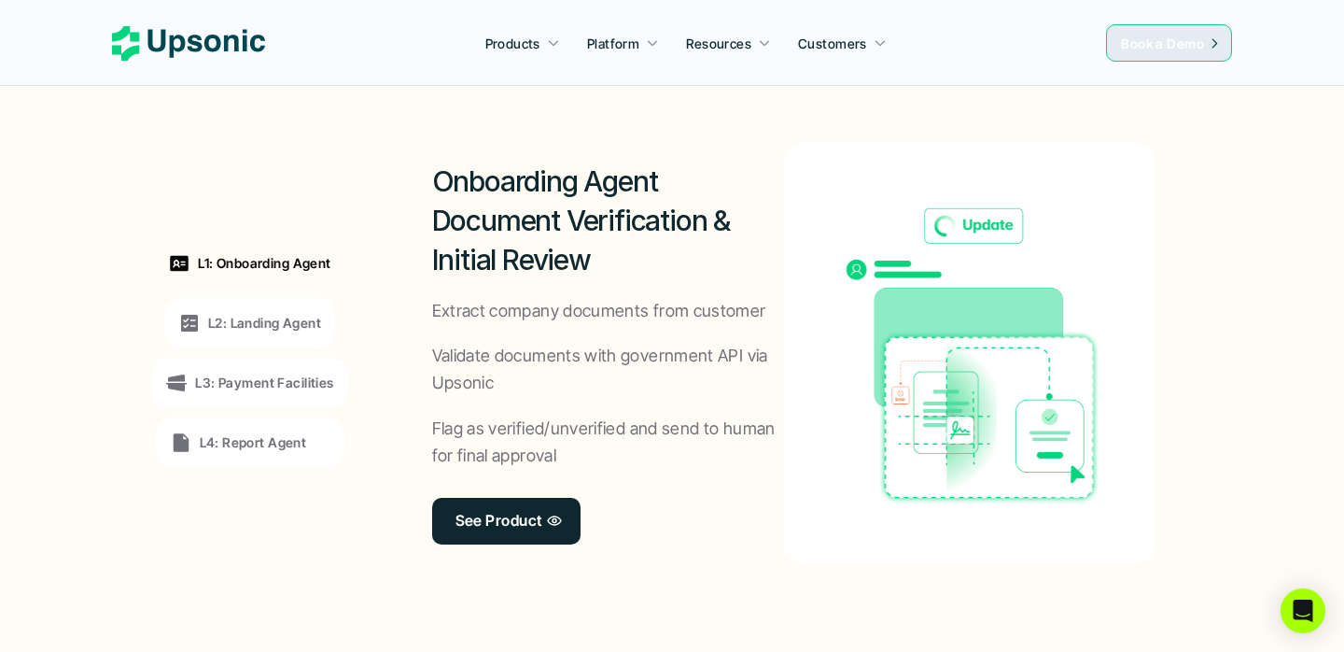
scroll to position [1428, 0]
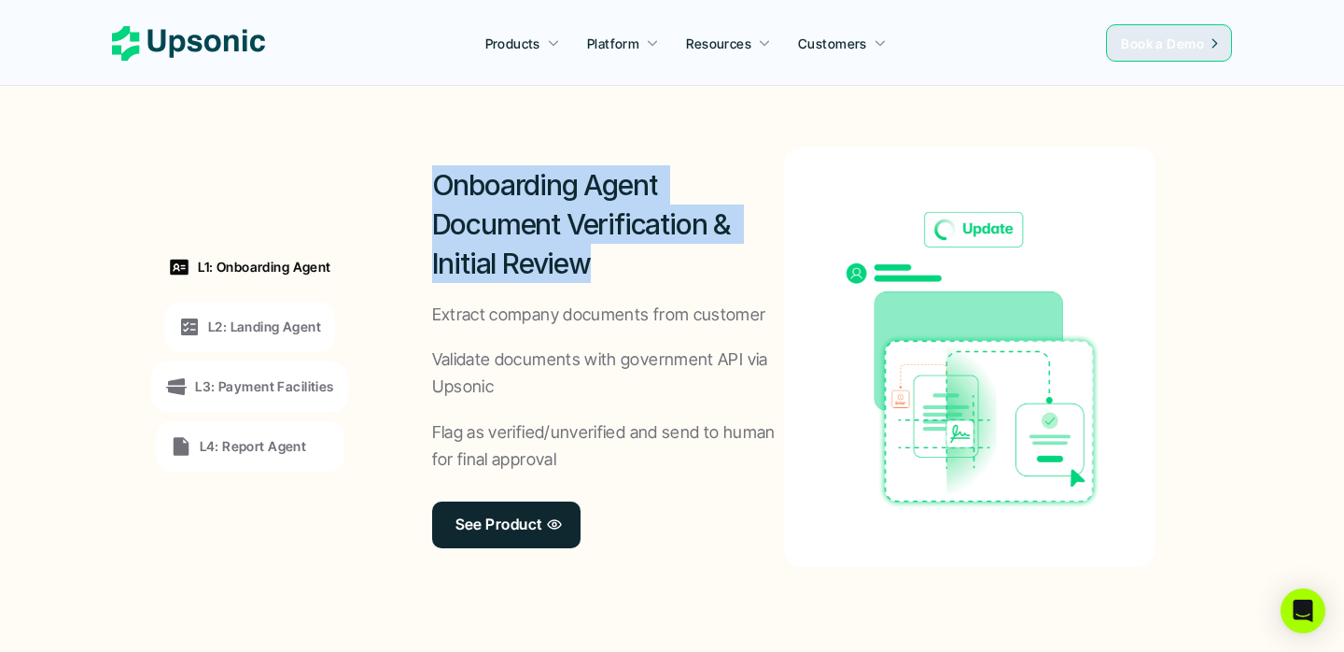
drag, startPoint x: 478, startPoint y: 196, endPoint x: 626, endPoint y: 276, distance: 168.0
click at [627, 276] on h2 "Onboarding Agent Document Verification & Initial Review" at bounding box center [608, 224] width 353 height 118
click at [615, 281] on div at bounding box center [615, 281] width 0 height 0
click at [701, 252] on h2 "Onboarding Agent Document Verification & Initial Review" at bounding box center [608, 224] width 353 height 118
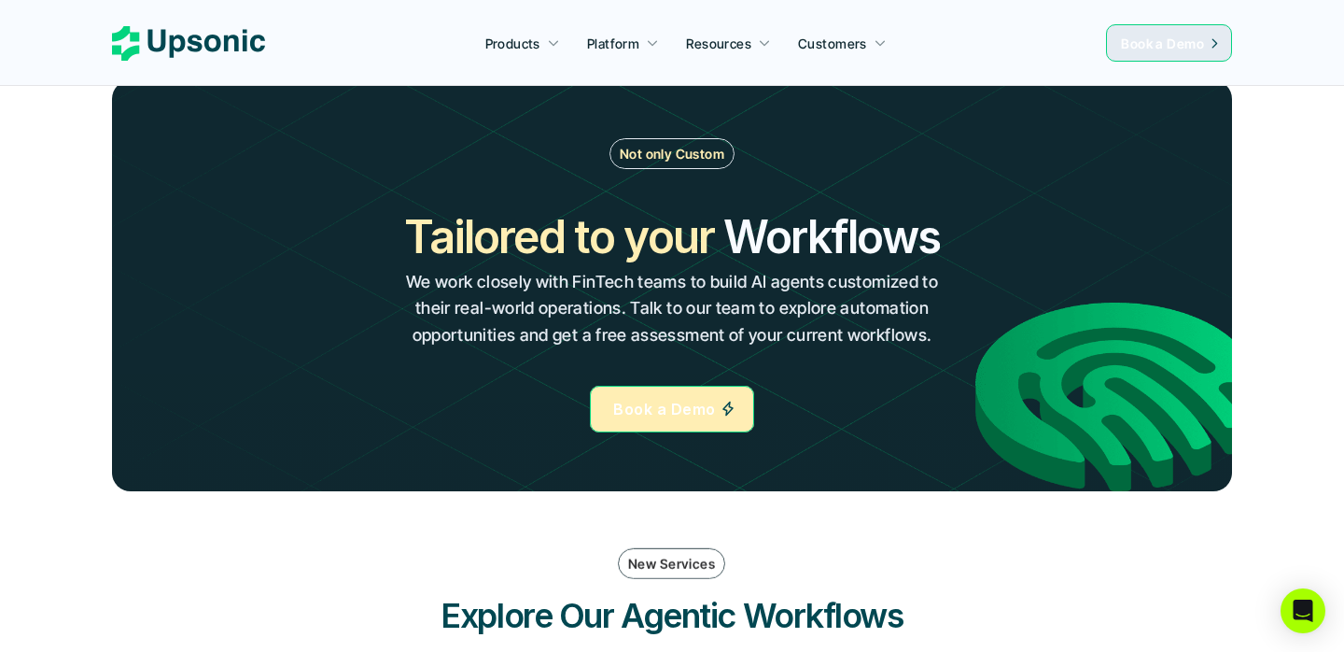
scroll to position [2099, 0]
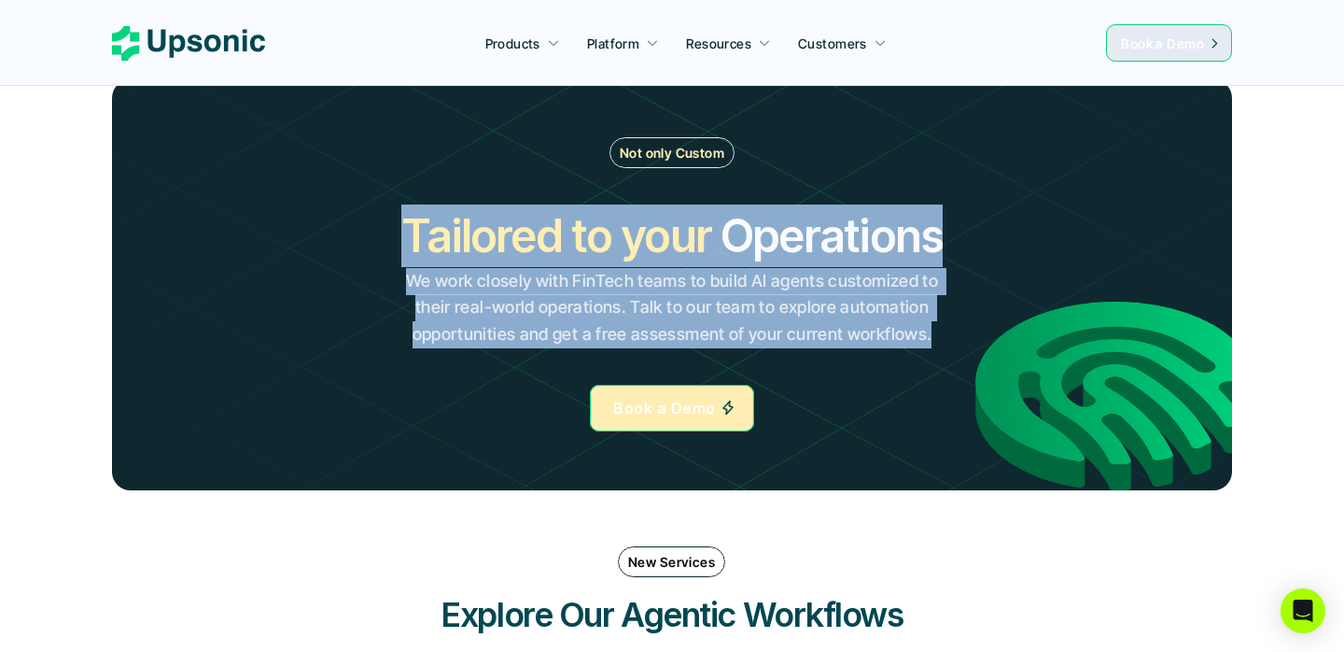
drag, startPoint x: 415, startPoint y: 232, endPoint x: 947, endPoint y: 333, distance: 541.8
click at [947, 333] on div "Tailored to your Workflows Operations Processes Workflows We work closely with …" at bounding box center [672, 276] width 608 height 144
click at [924, 307] on p "We work closely with FinTech teams to build AI agents customized to their real-…" at bounding box center [671, 308] width 541 height 80
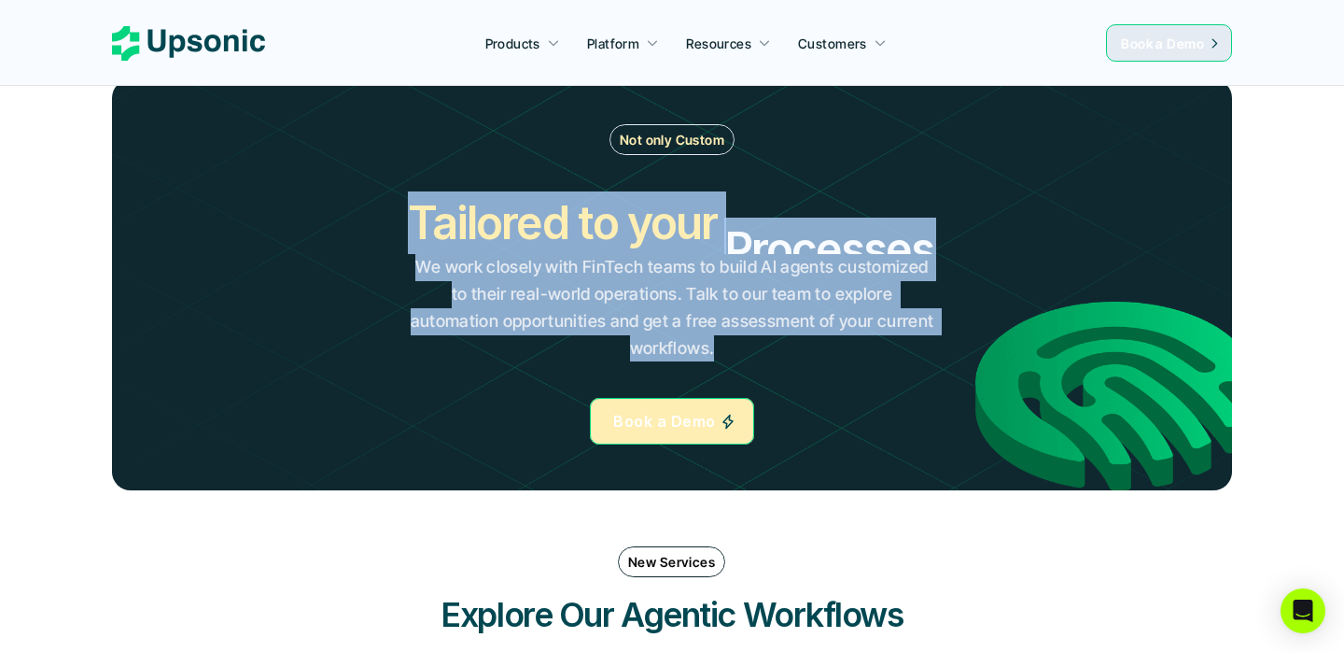
drag, startPoint x: 957, startPoint y: 347, endPoint x: 376, endPoint y: 218, distance: 595.1
click at [376, 218] on div "Tailored to your Workflows Operations Processes Workflows We work closely with …" at bounding box center [672, 276] width 596 height 170
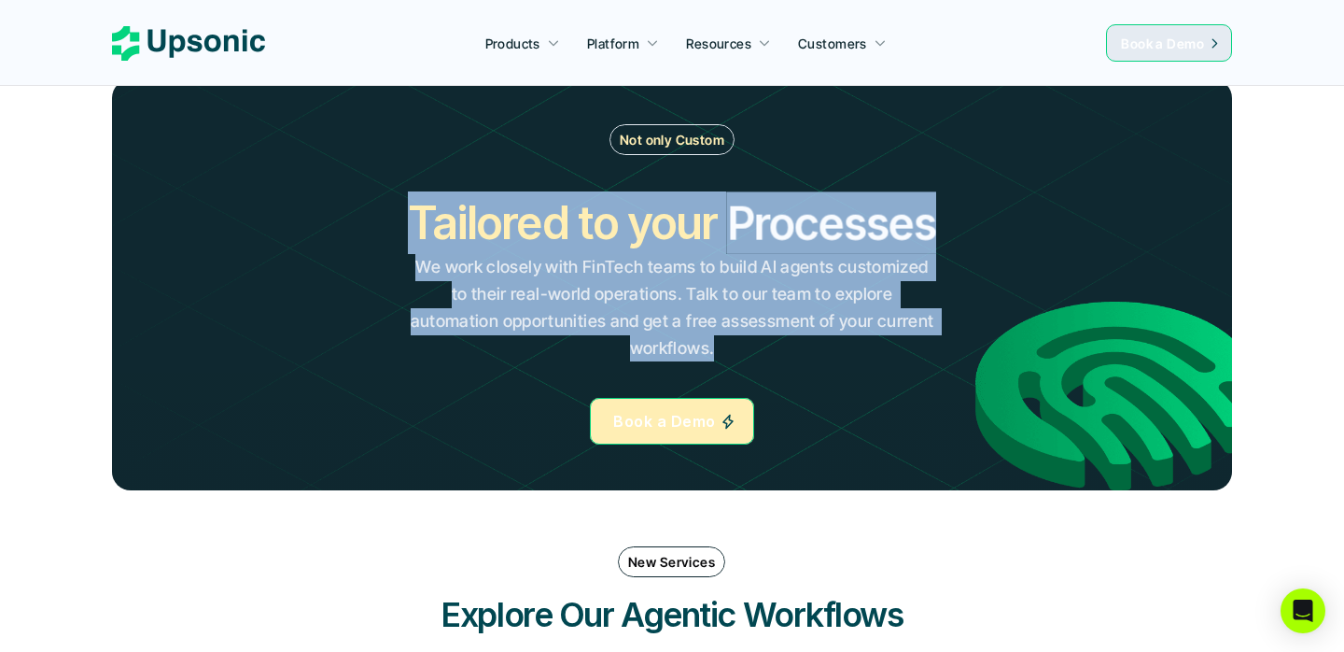
click at [421, 218] on h2 "Tailored to your" at bounding box center [562, 222] width 309 height 63
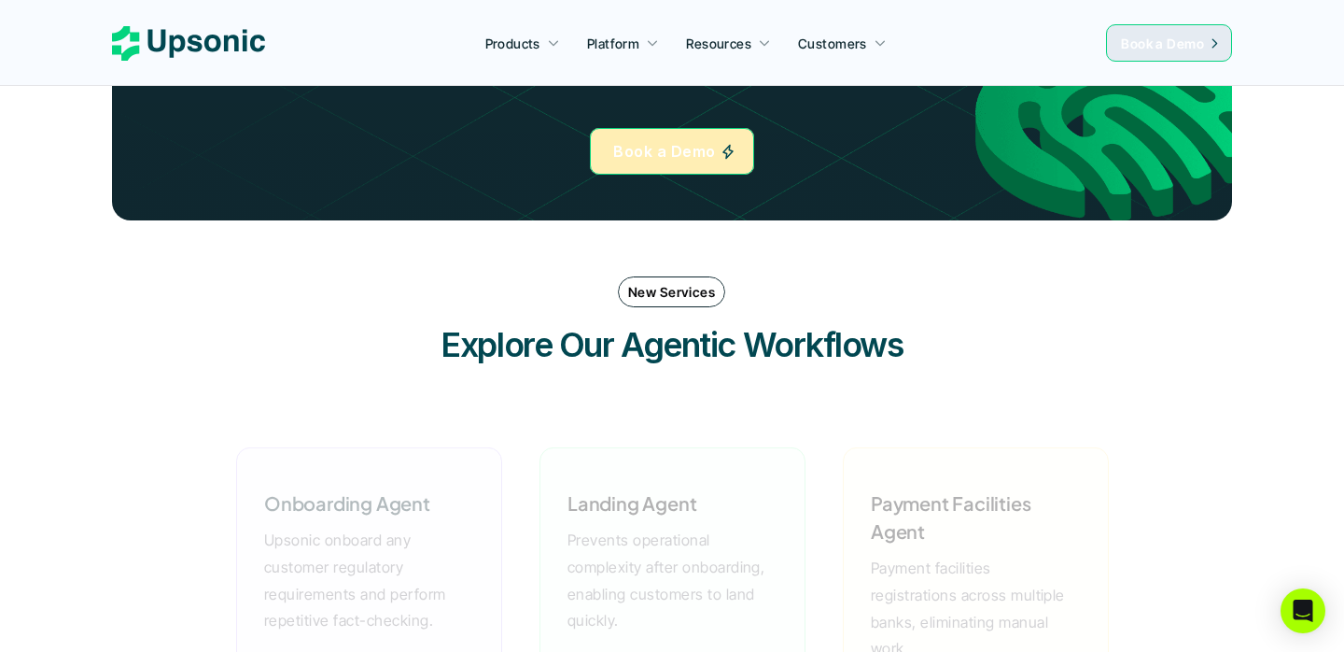
scroll to position [2414, 0]
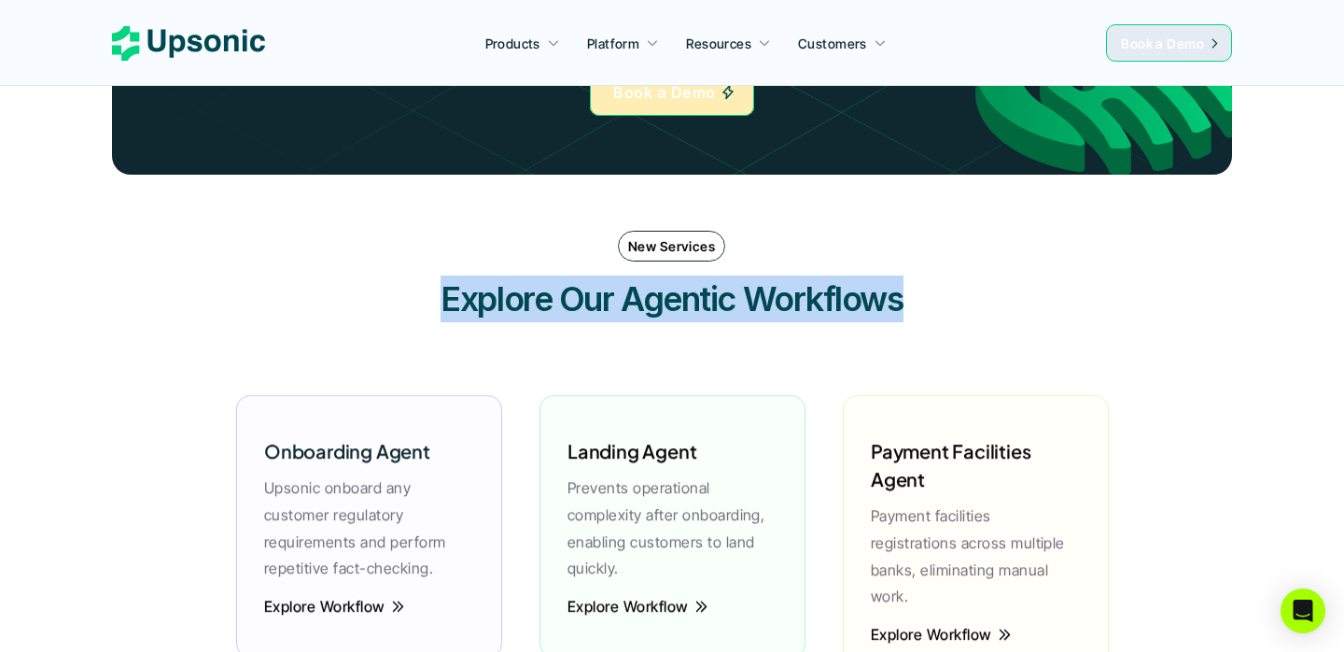
drag, startPoint x: 446, startPoint y: 283, endPoint x: 937, endPoint y: 288, distance: 491.1
click at [936, 286] on h3 "Explore Our Agentic Workflows" at bounding box center [672, 298] width 560 height 47
click at [923, 252] on div at bounding box center [923, 252] width 0 height 0
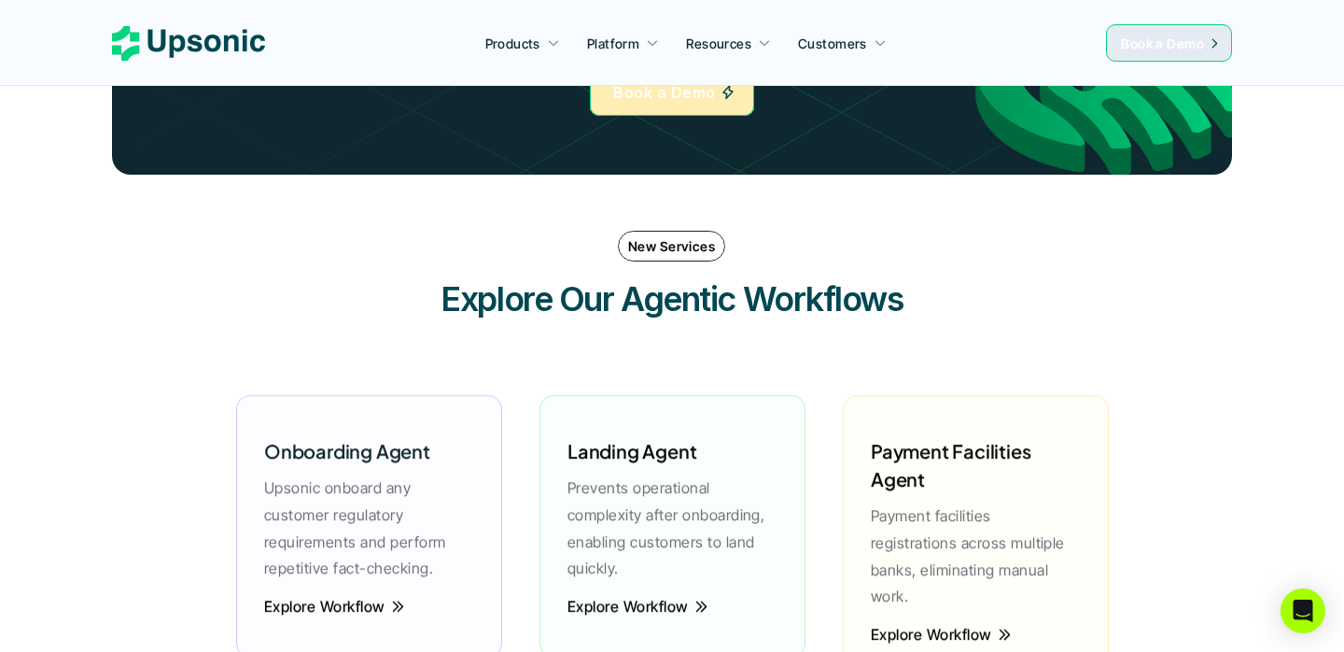
click at [730, 304] on h3 "Explore Our Agentic Workflows" at bounding box center [672, 298] width 560 height 47
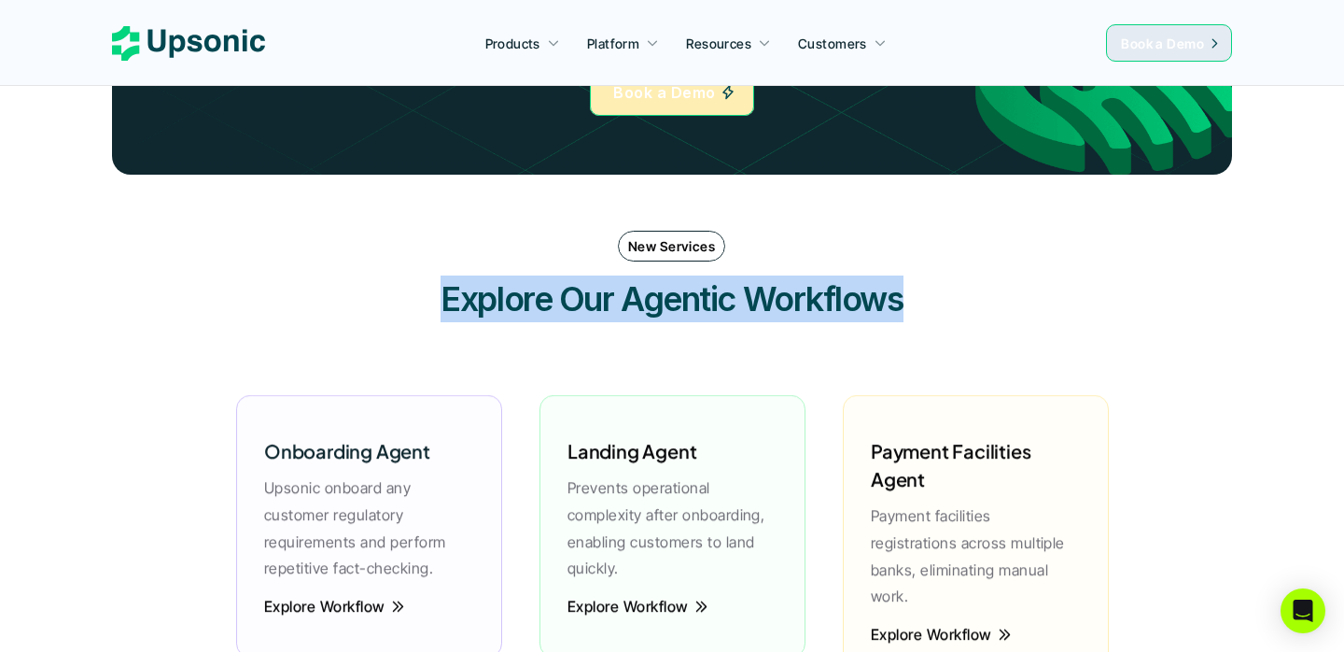
drag, startPoint x: 938, startPoint y: 309, endPoint x: 414, endPoint y: 286, distance: 525.2
click at [414, 286] on h3 "Explore Our Agentic Workflows" at bounding box center [672, 298] width 560 height 47
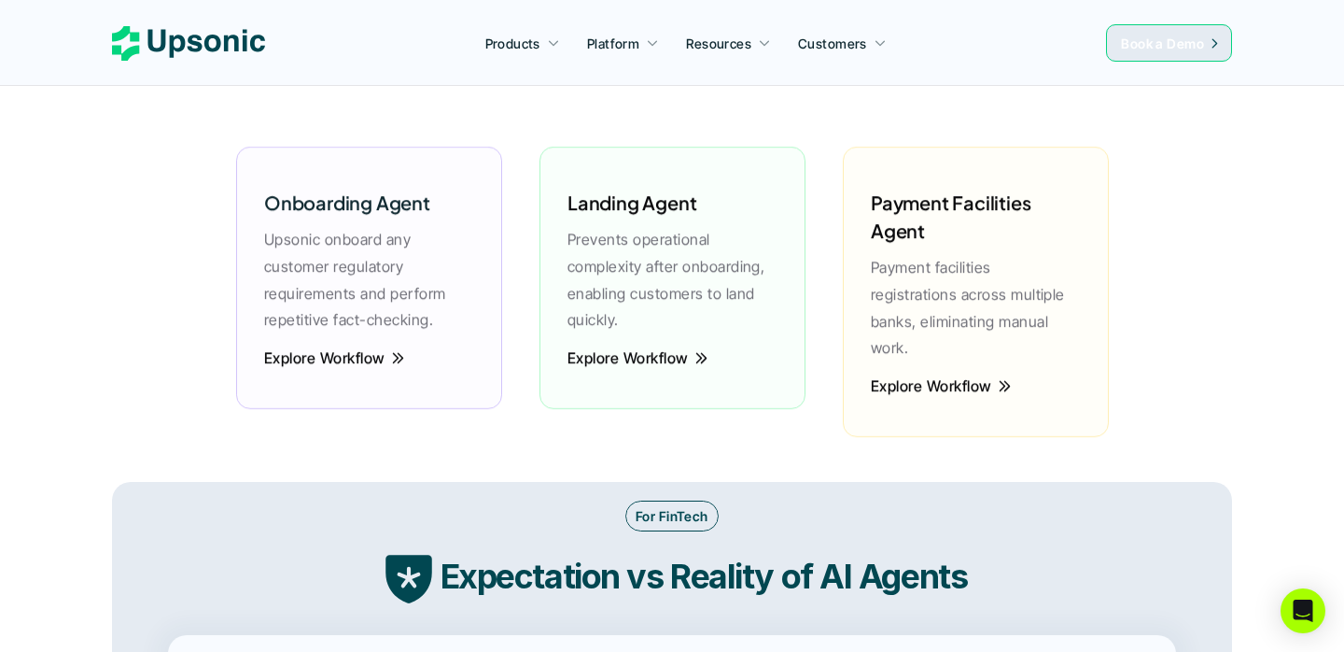
scroll to position [2645, 0]
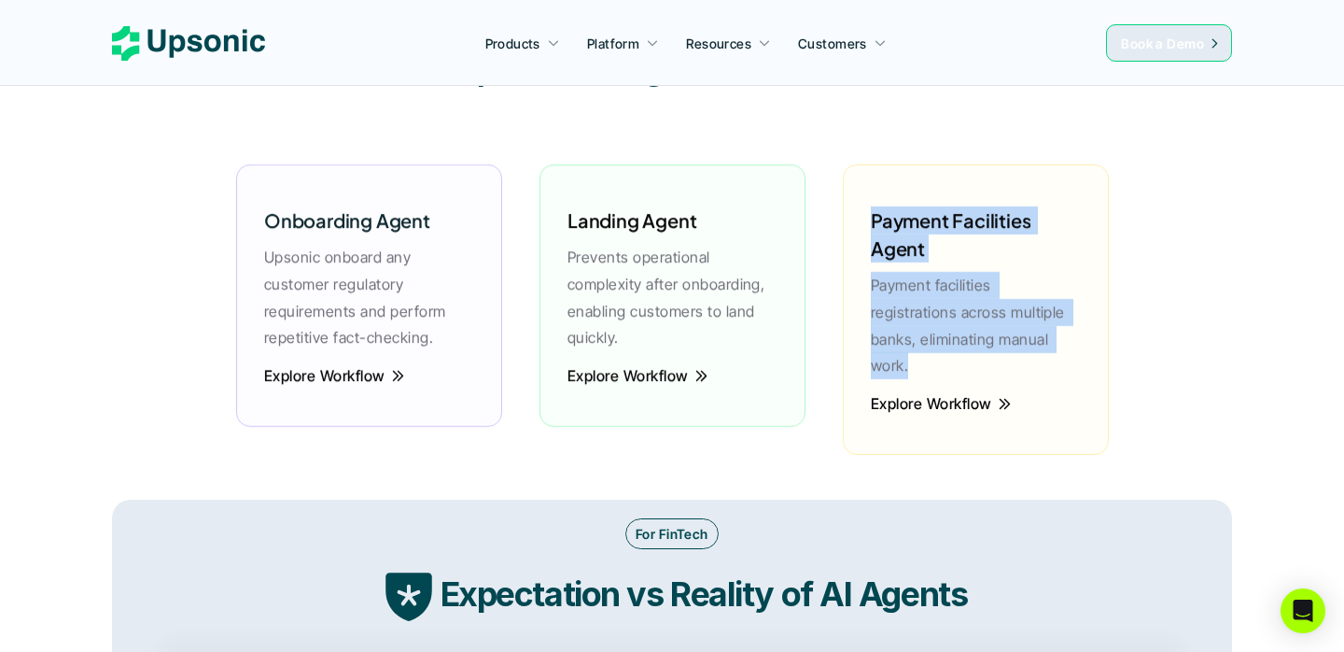
drag, startPoint x: 1058, startPoint y: 346, endPoint x: 869, endPoint y: 218, distance: 228.4
click at [869, 218] on div "Payment Facilities Agent Payment facilities registrations across multiple banks…" at bounding box center [976, 288] width 229 height 210
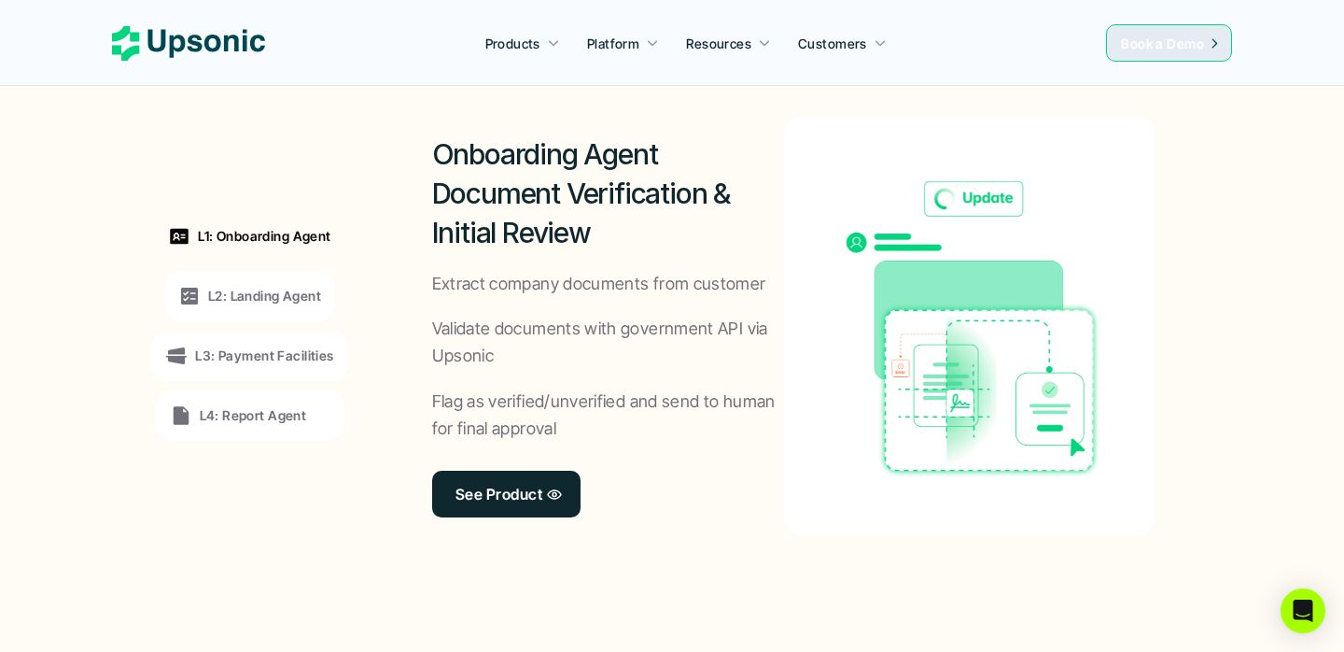
scroll to position [1447, 0]
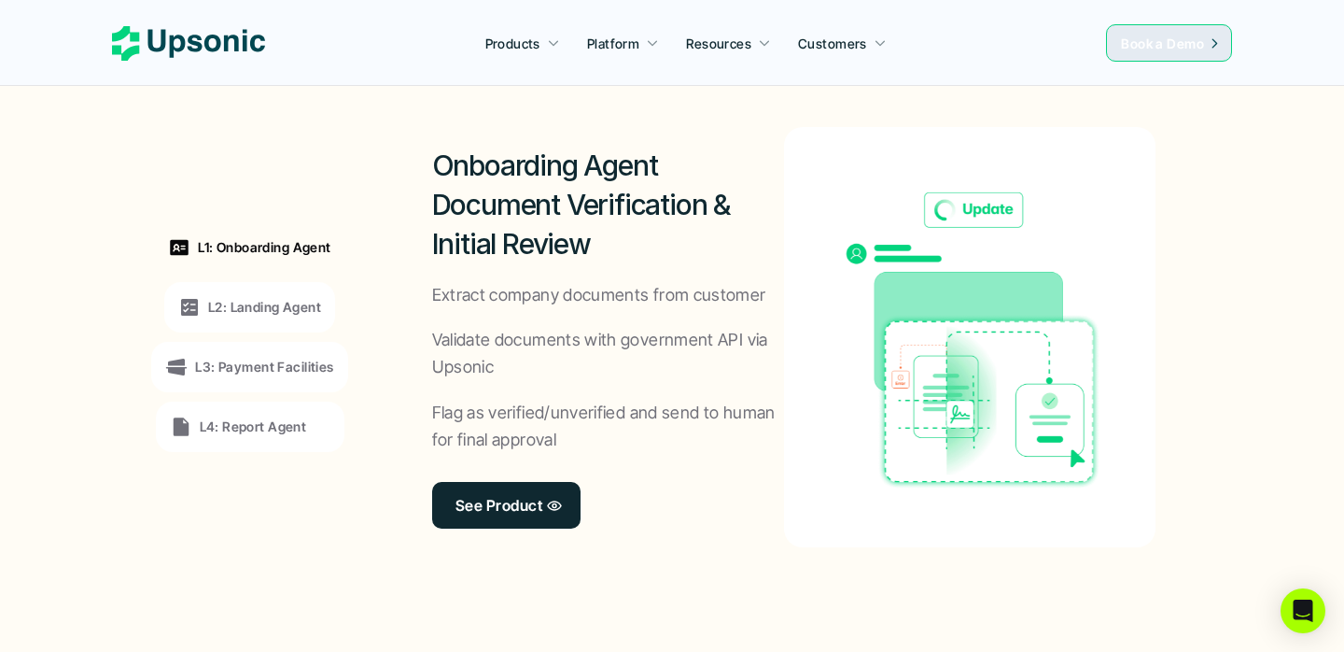
click at [214, 362] on p "L3: Payment Facilities" at bounding box center [264, 367] width 138 height 20
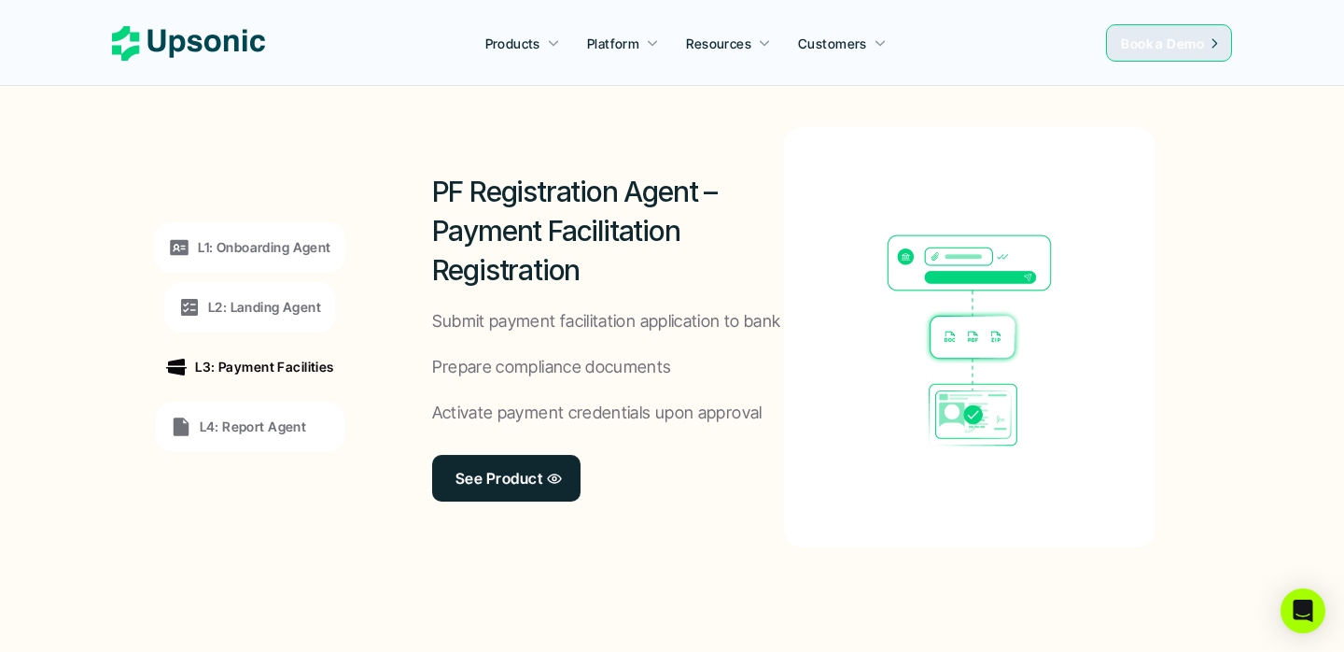
click at [245, 435] on p "L4: Report Agent" at bounding box center [253, 426] width 107 height 20
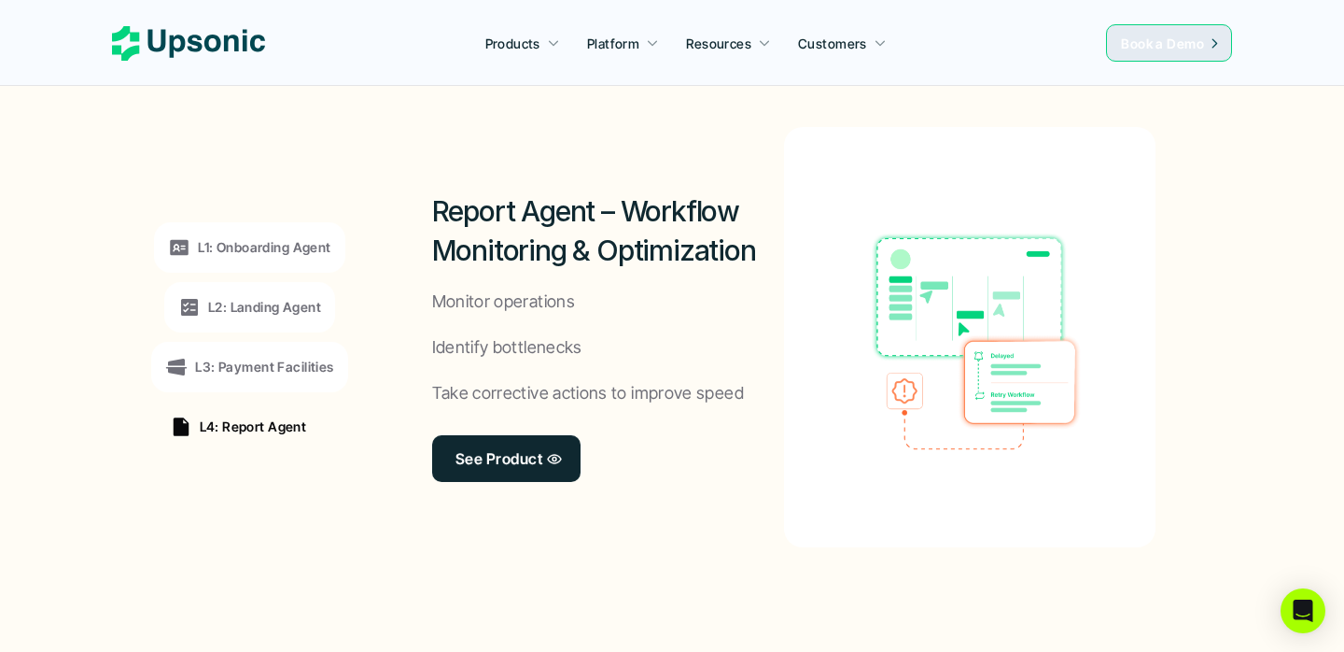
click at [262, 282] on div "L2: Landing Agent" at bounding box center [249, 307] width 171 height 50
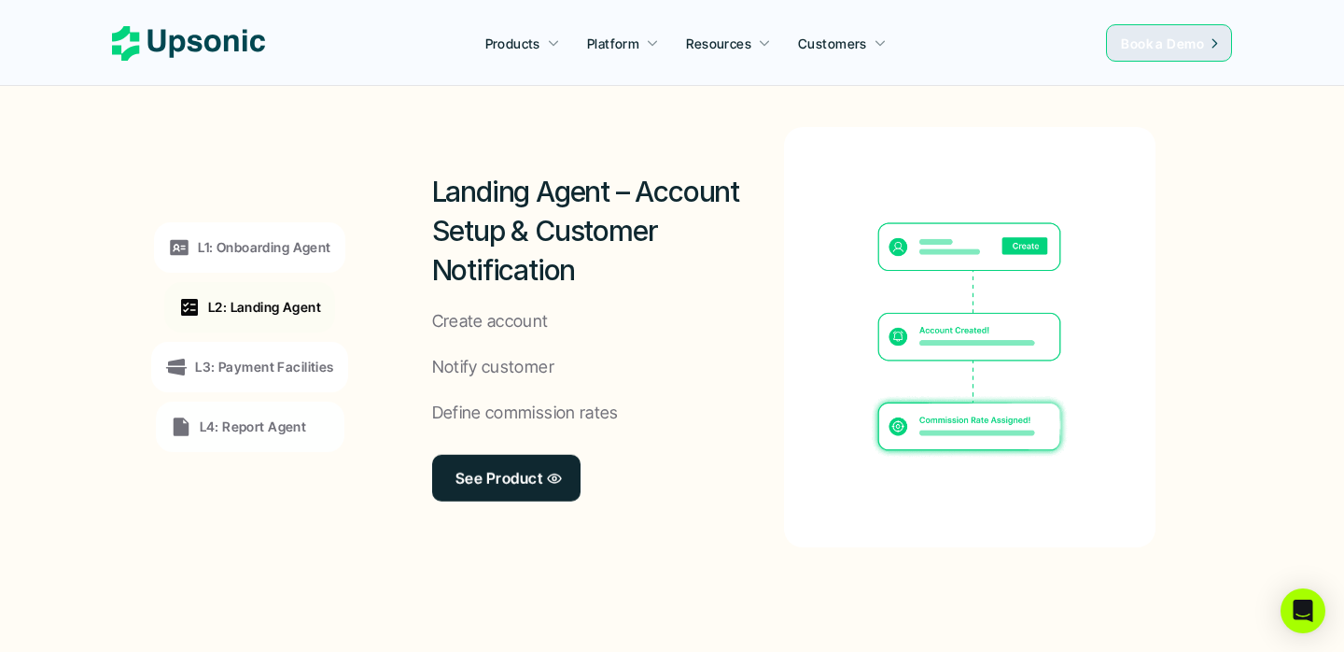
click at [274, 232] on div "L1: Onboarding Agent" at bounding box center [249, 247] width 190 height 50
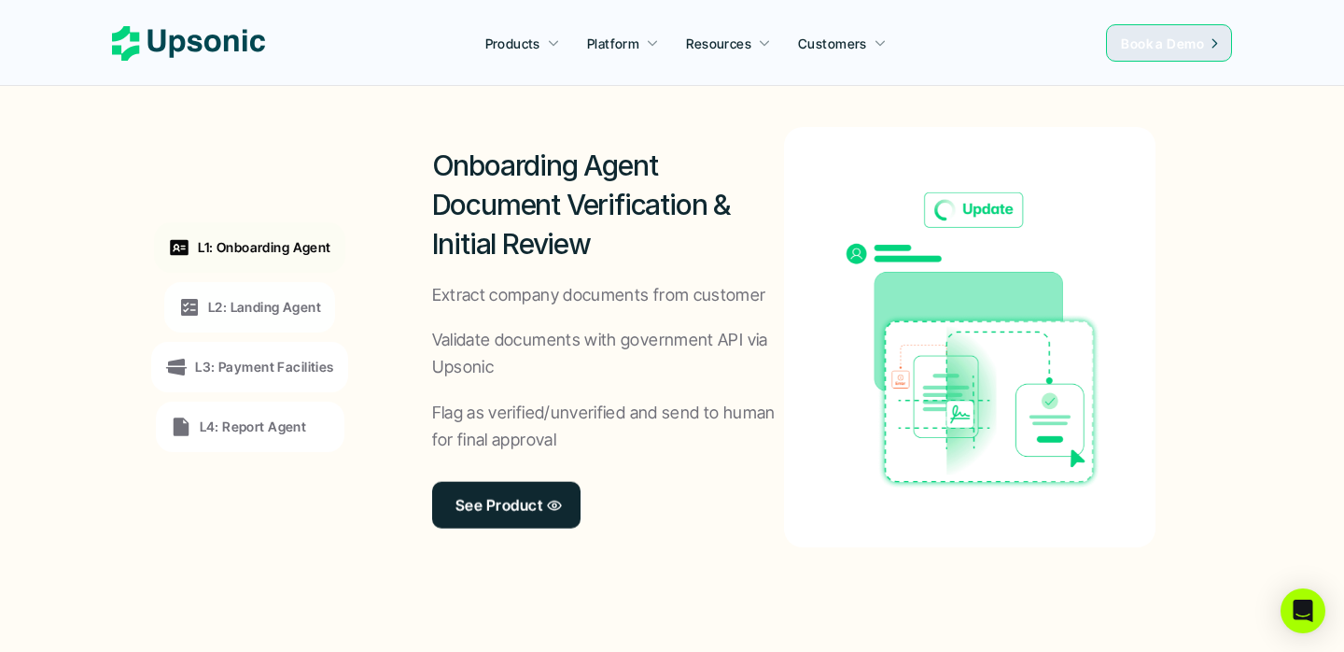
click at [278, 303] on p "L2: Landing Agent" at bounding box center [264, 307] width 113 height 20
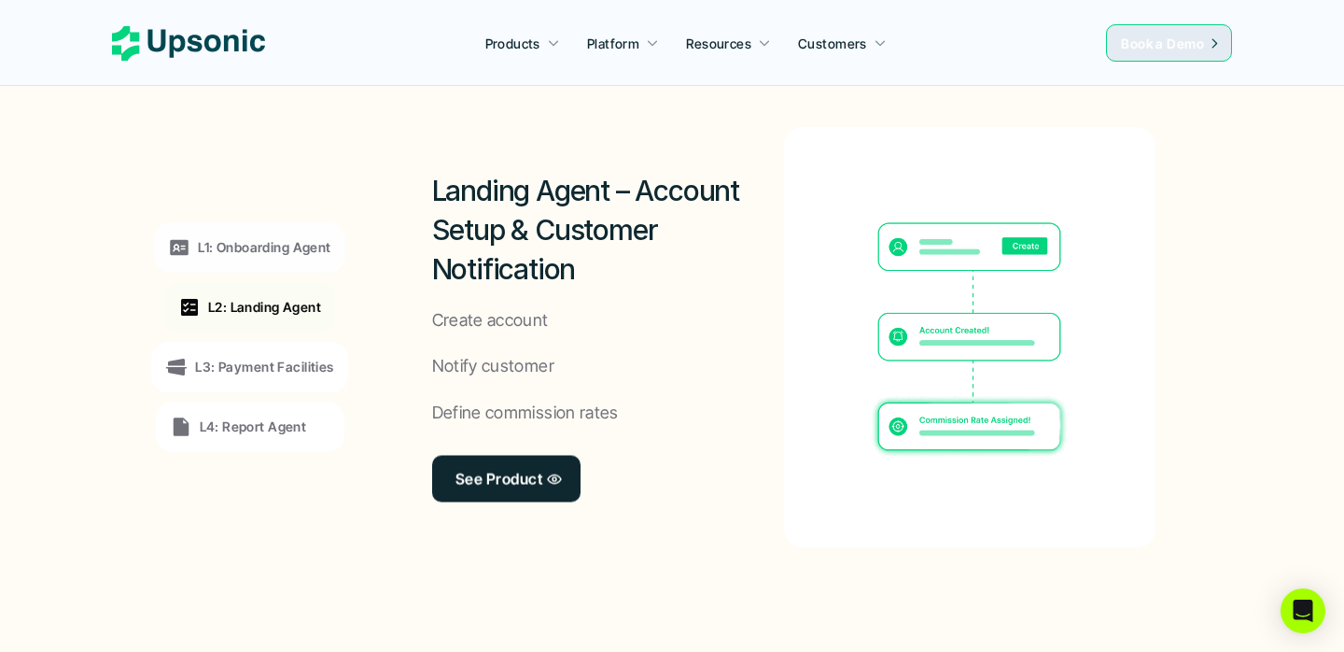
click at [277, 351] on div "L3: Payment Facilities" at bounding box center [249, 367] width 196 height 50
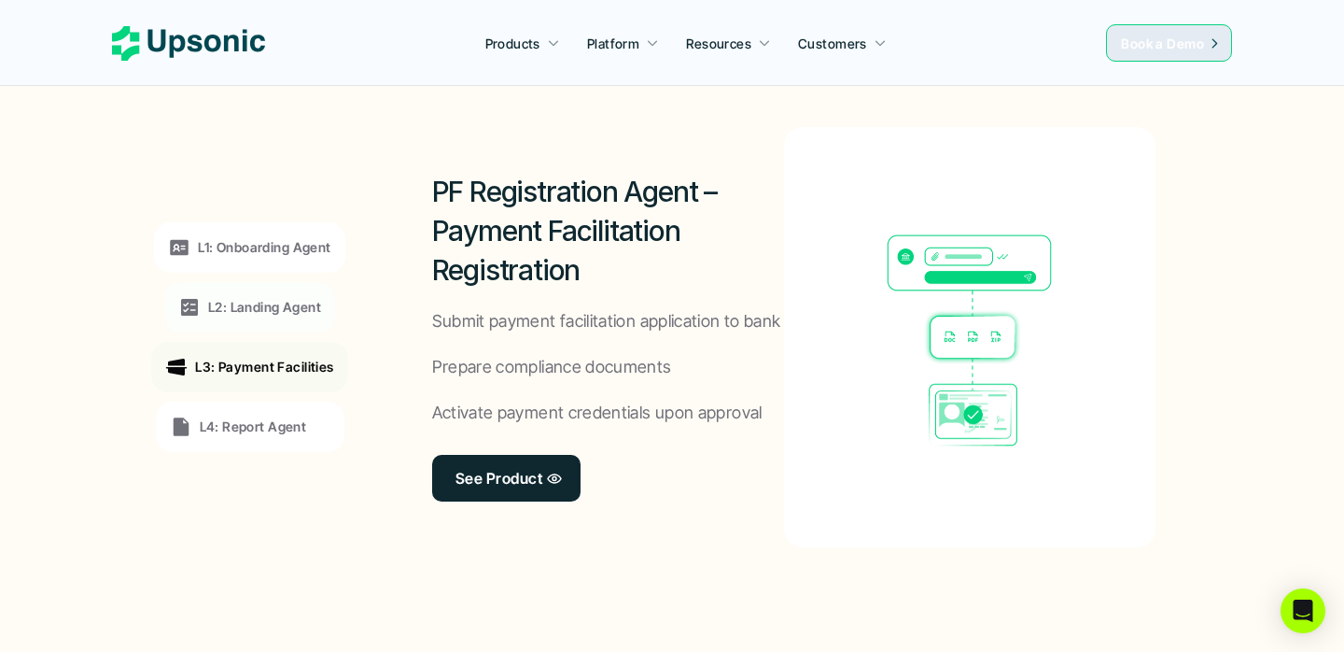
click at [265, 412] on div "L4: Report Agent" at bounding box center [250, 426] width 189 height 50
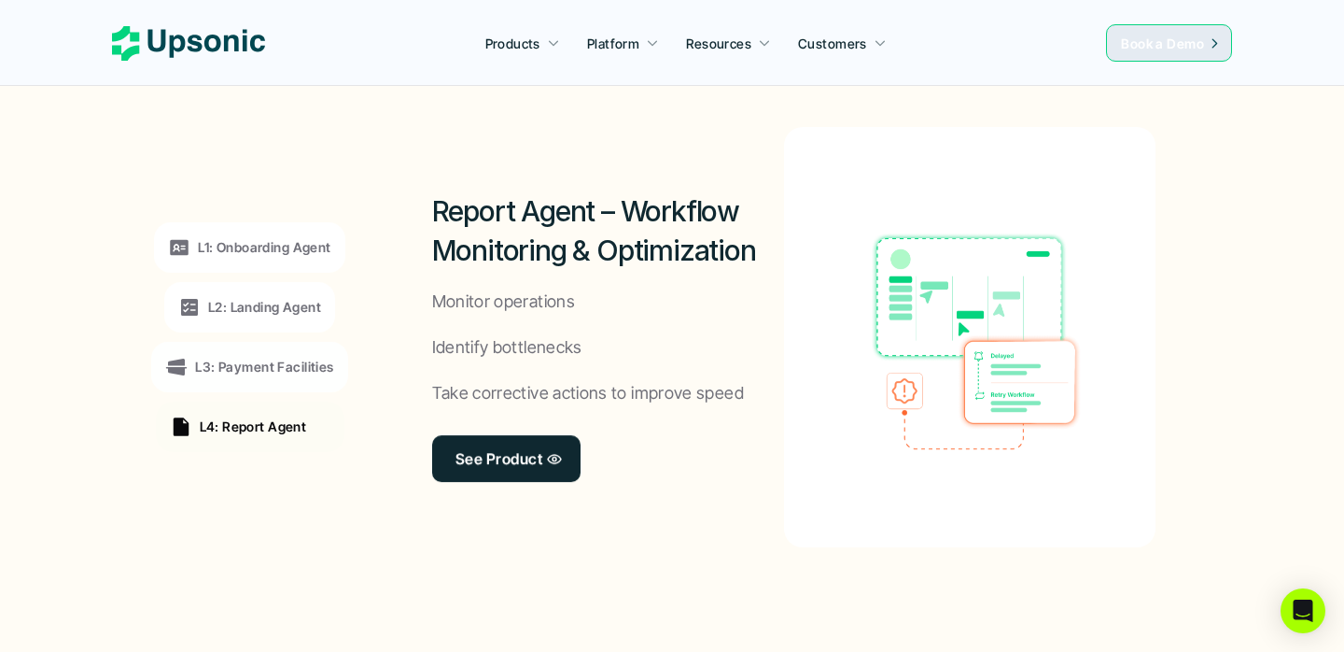
click at [274, 372] on p "L3: Payment Facilities" at bounding box center [264, 367] width 138 height 20
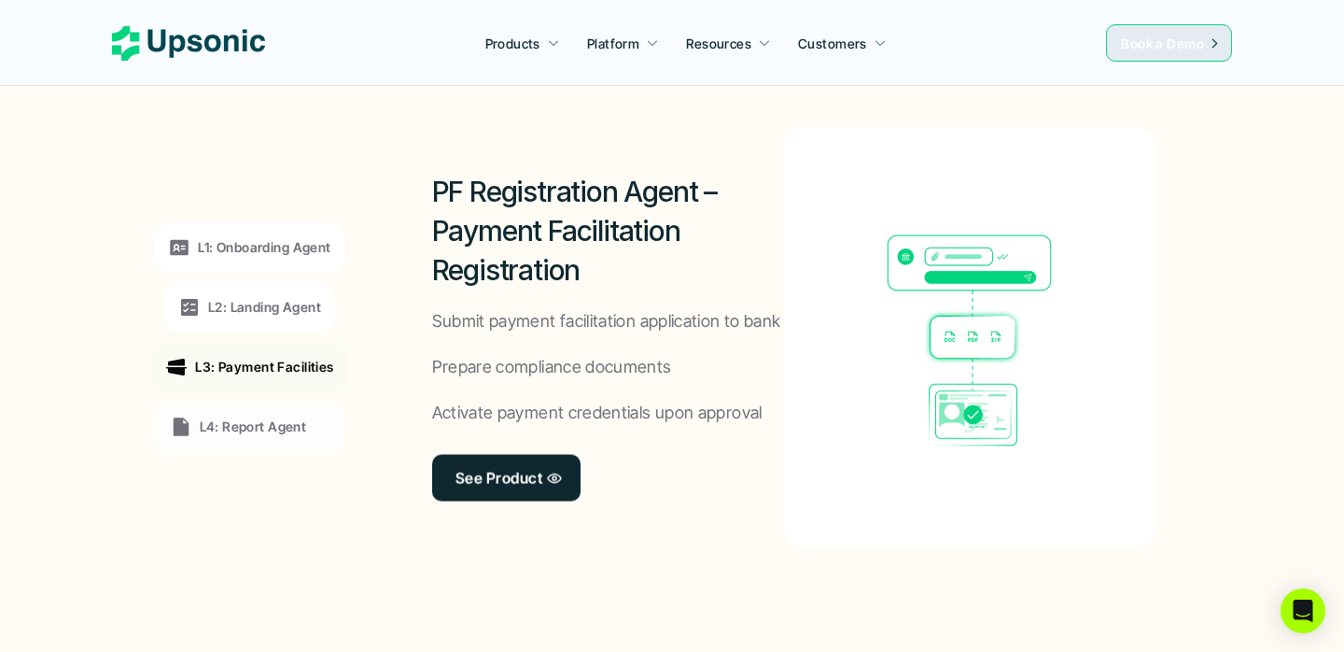
click at [289, 325] on div "L2: Landing Agent" at bounding box center [249, 307] width 171 height 50
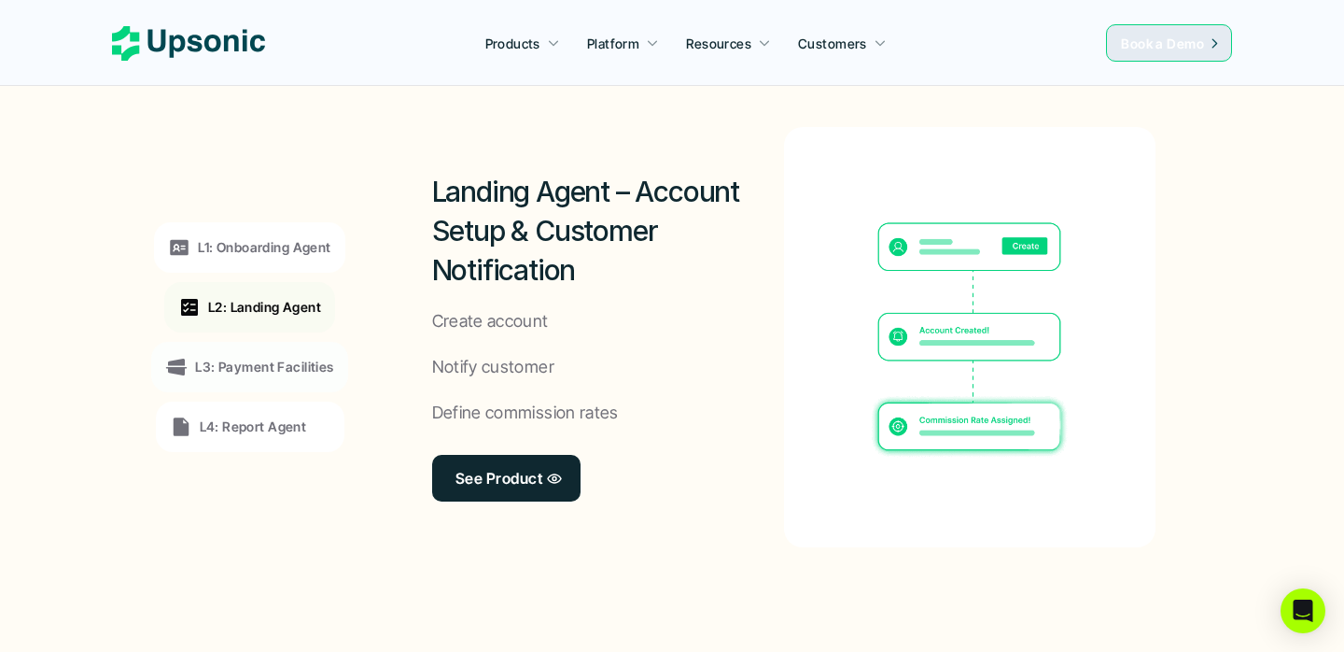
click at [295, 280] on div "L1: Onboarding Agent L2: Landing Agent L3: Payment Facilities L4: Report Agent" at bounding box center [249, 337] width 257 height 504
click at [298, 251] on p "L1: Onboarding Agent" at bounding box center [264, 247] width 133 height 20
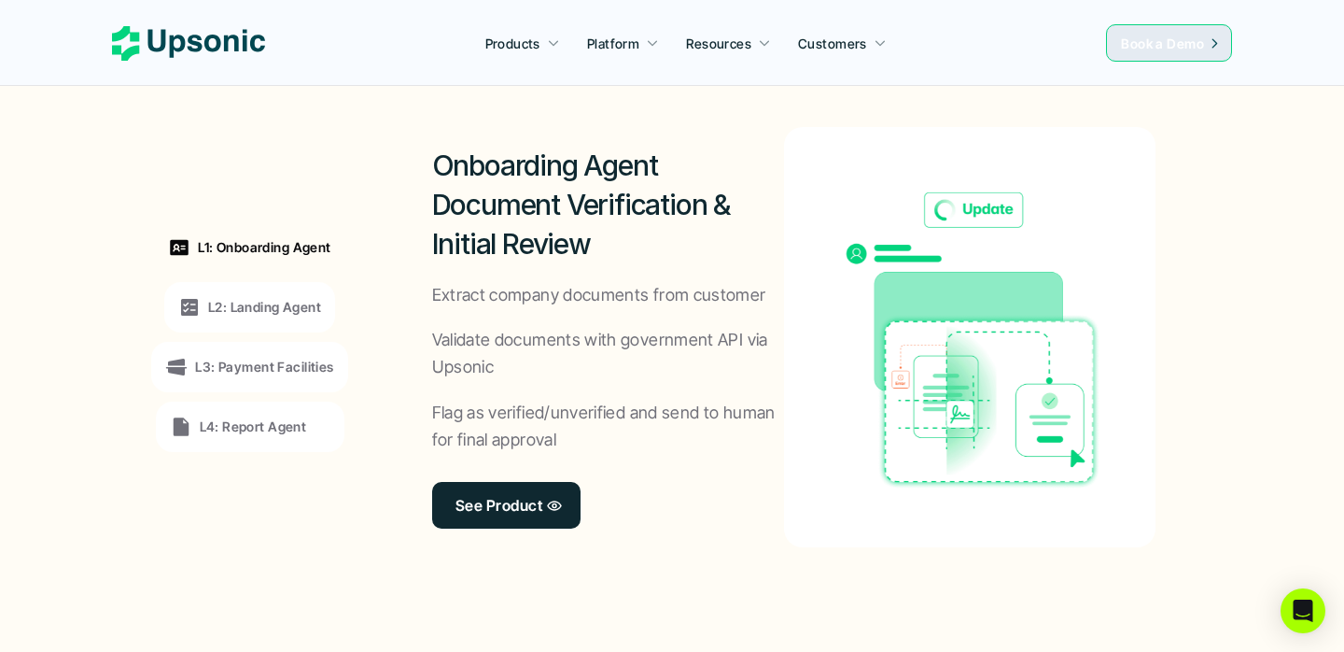
click at [470, 401] on p "Flag as verified/unverified and send to human for final approval" at bounding box center [608, 427] width 353 height 54
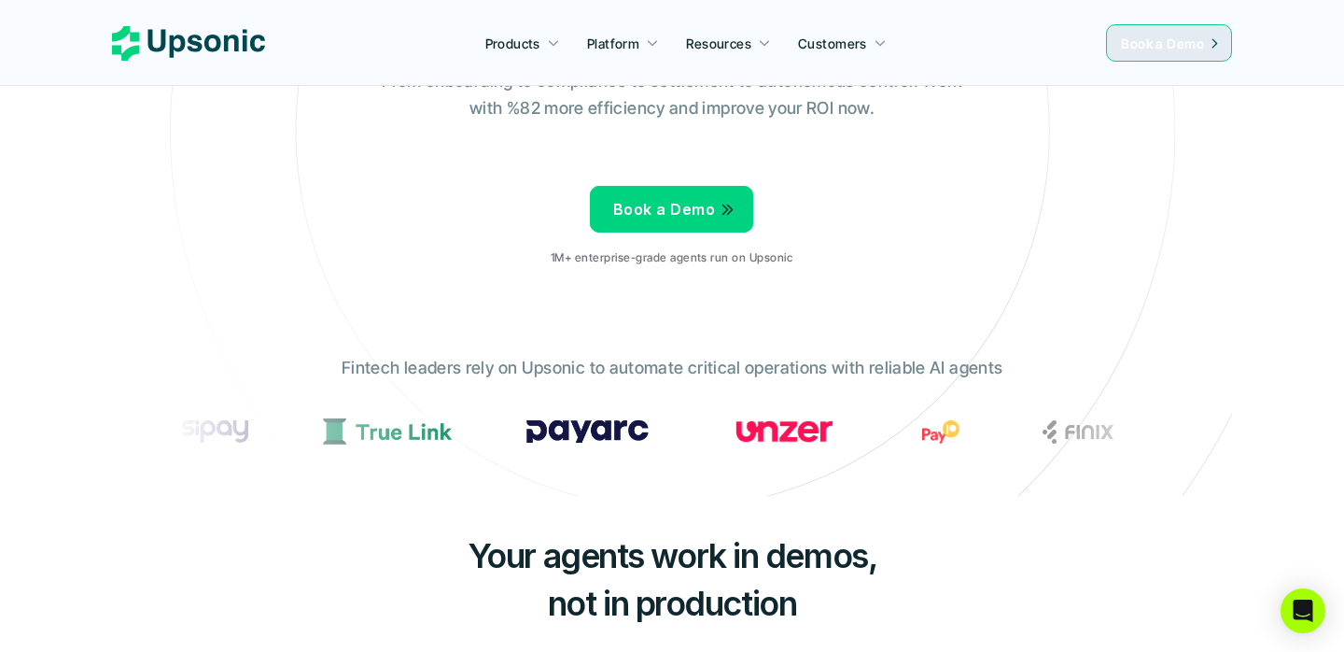
scroll to position [0, 0]
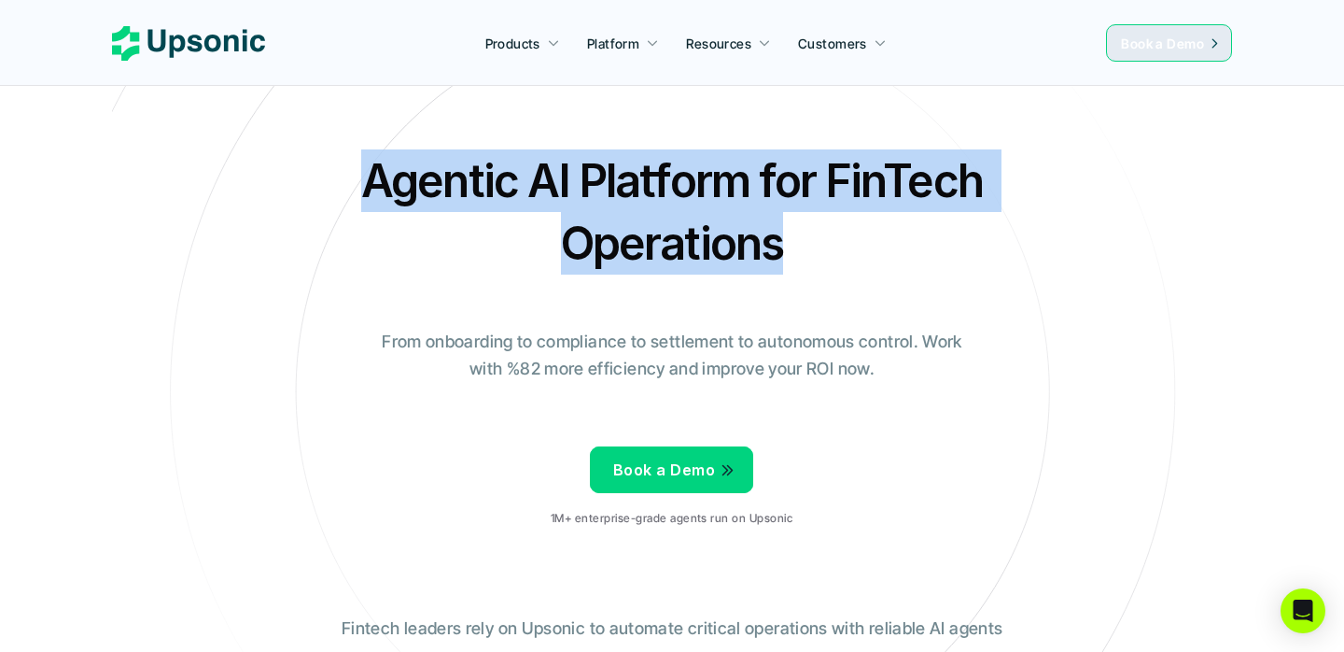
drag, startPoint x: 417, startPoint y: 184, endPoint x: 788, endPoint y: 253, distance: 377.1
click at [789, 253] on h2 "Agentic AI Platform for FinTech Operations" at bounding box center [672, 211] width 654 height 125
click at [777, 272] on div at bounding box center [777, 272] width 0 height 0
click at [764, 213] on h2 "Agentic AI Platform for FinTech Operations" at bounding box center [672, 211] width 654 height 125
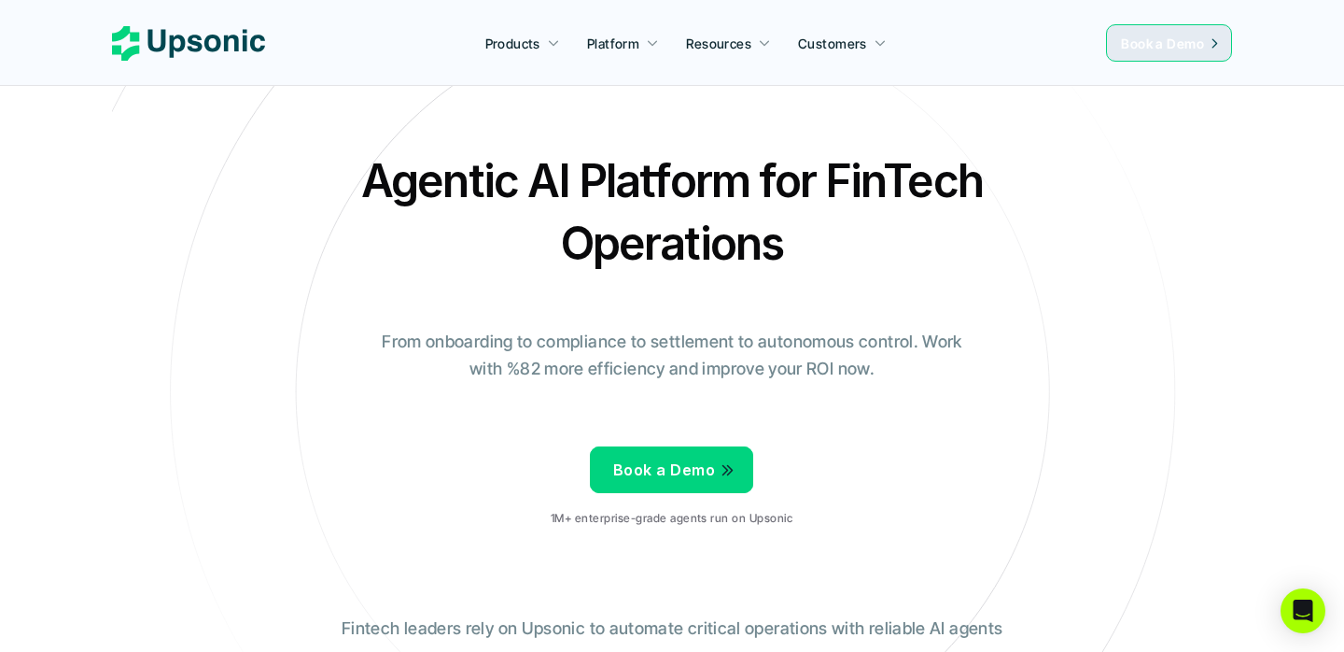
click at [328, 132] on icon at bounding box center [672, 392] width 1255 height 1255
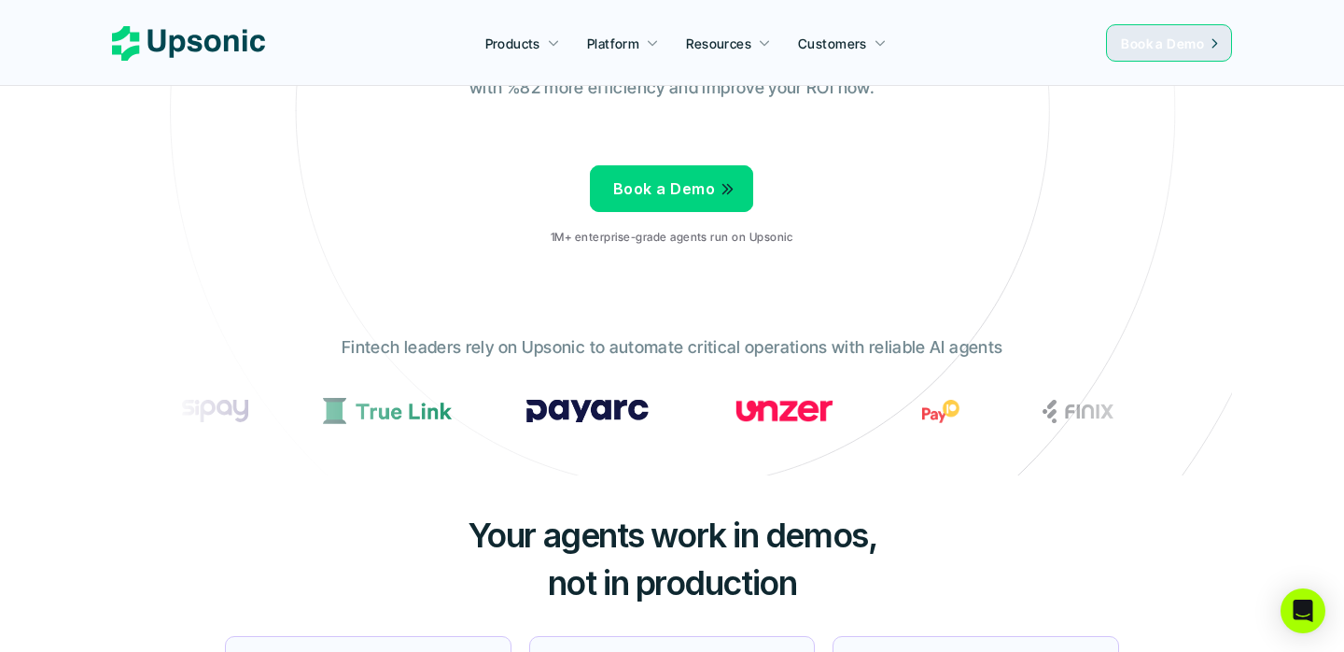
scroll to position [336, 0]
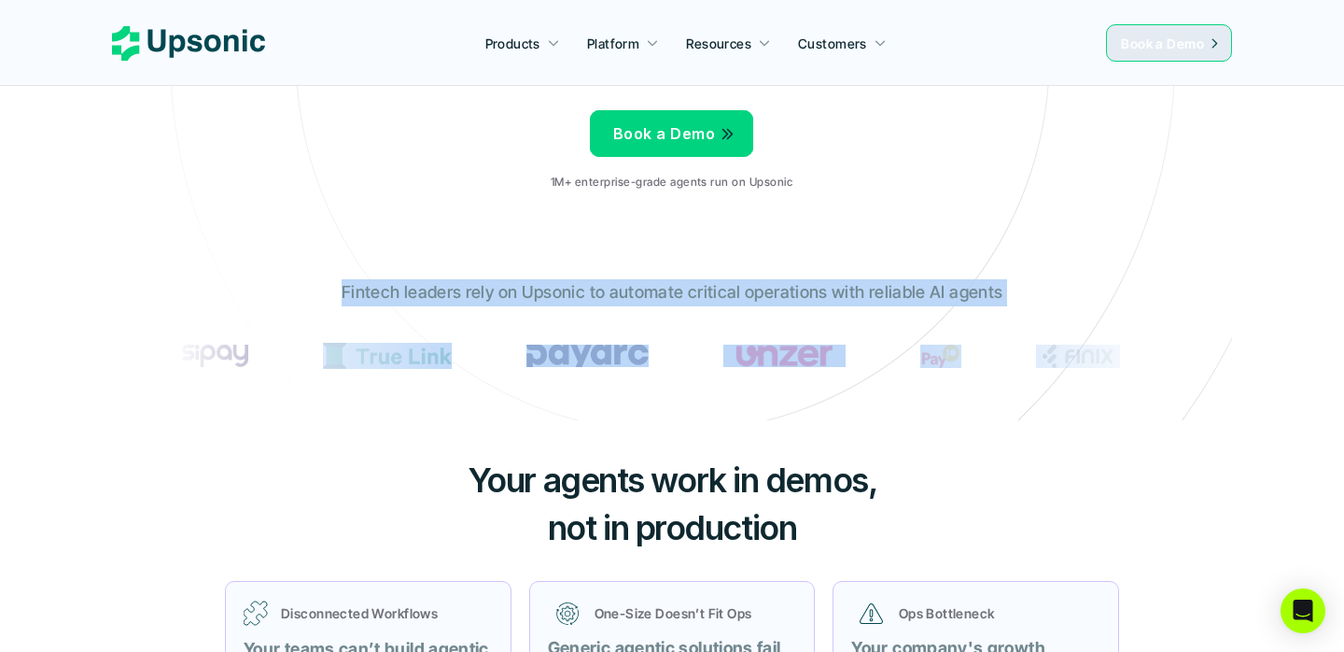
drag, startPoint x: 344, startPoint y: 287, endPoint x: 1048, endPoint y: 287, distance: 704.0
click at [1048, 287] on div "Fintech leaders rely on Upsonic to automate critical operations with reliable A…" at bounding box center [672, 335] width 1027 height 141
click at [996, 287] on p "Fintech leaders rely on Upsonic to automate critical operations with reliable A…" at bounding box center [672, 292] width 661 height 27
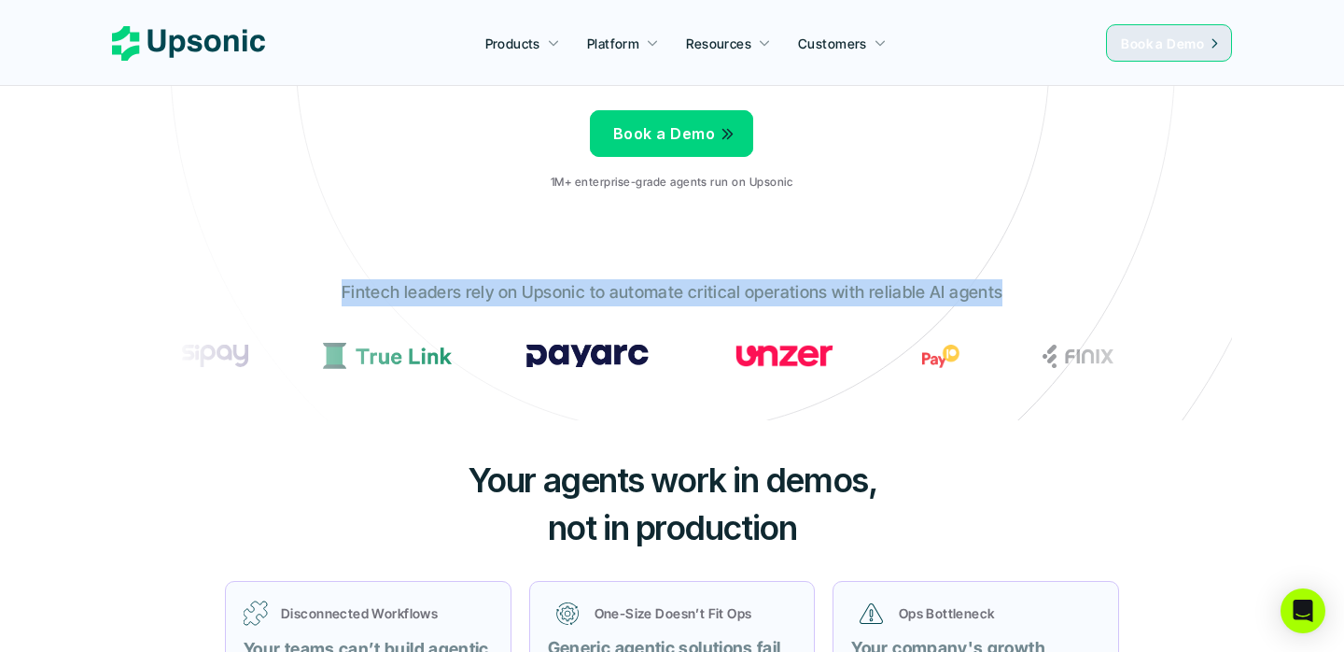
drag, startPoint x: 1037, startPoint y: 287, endPoint x: 347, endPoint y: 290, distance: 690.0
click at [347, 290] on div "Fintech leaders rely on Upsonic to automate critical operations with reliable A…" at bounding box center [672, 335] width 1027 height 141
click at [419, 266] on div "Fintech leaders rely on Upsonic to automate critical operations with reliable A…" at bounding box center [672, 335] width 1027 height 141
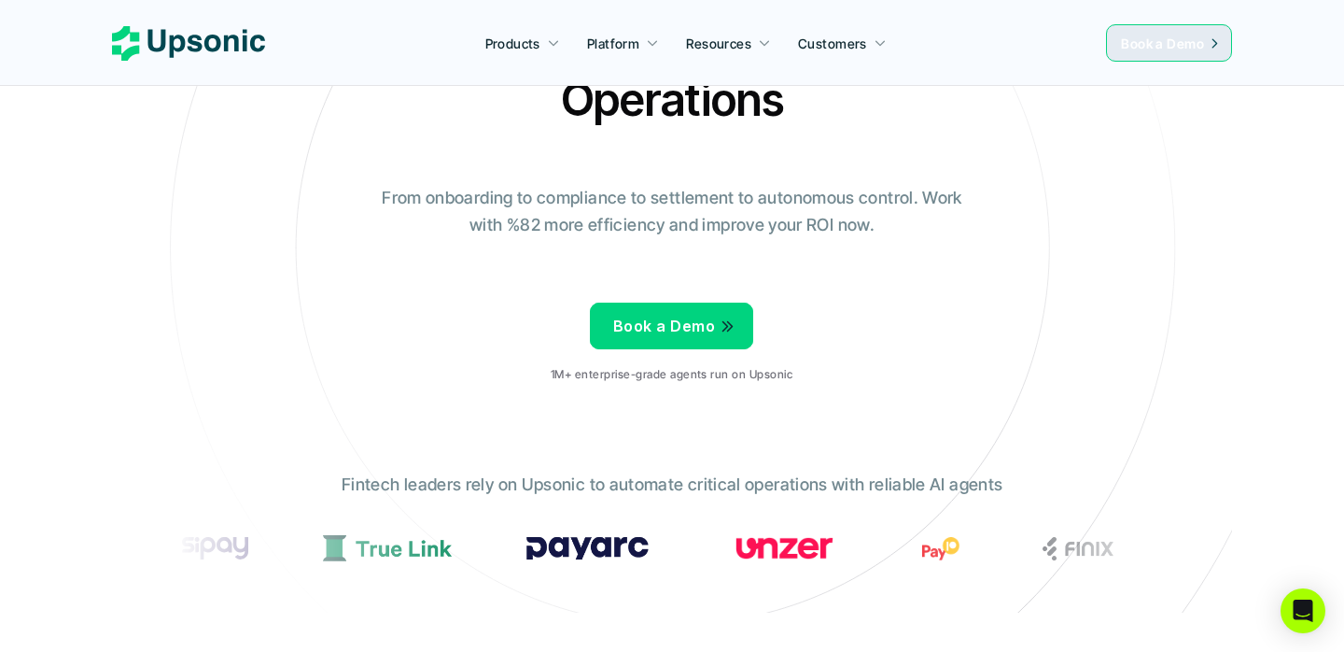
scroll to position [0, 0]
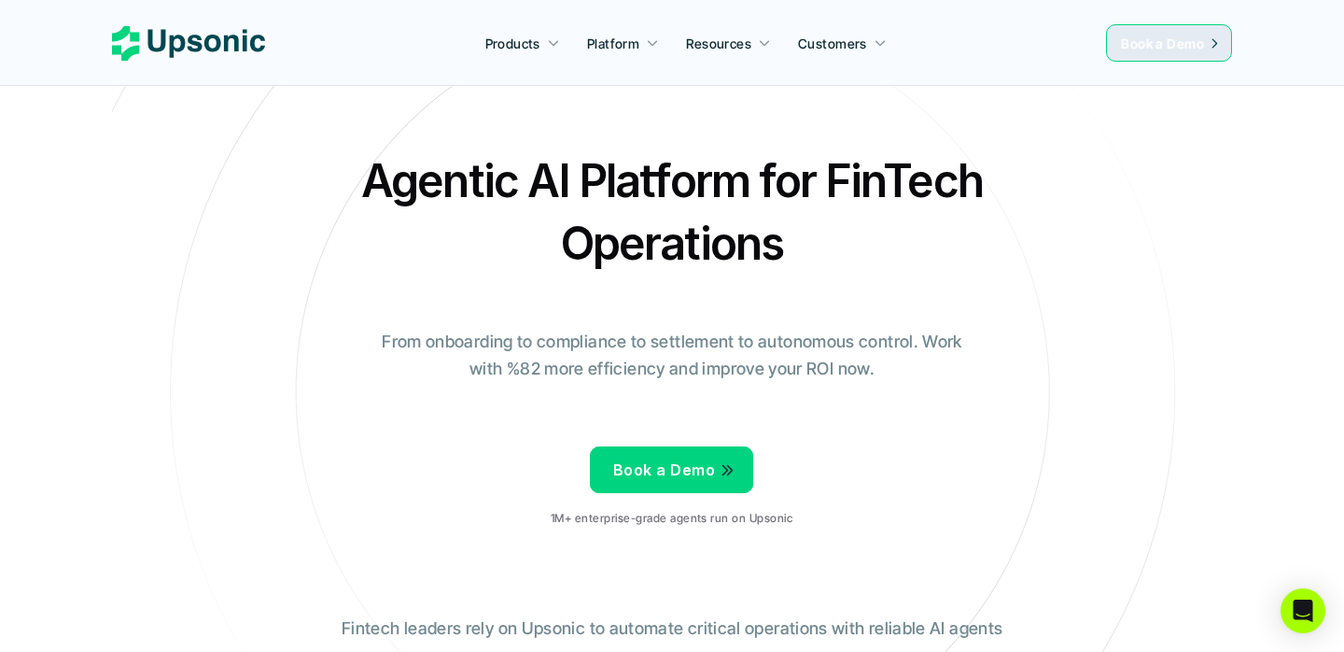
click at [345, 225] on h2 "Agentic AI Platform for FinTech Operations" at bounding box center [672, 211] width 654 height 125
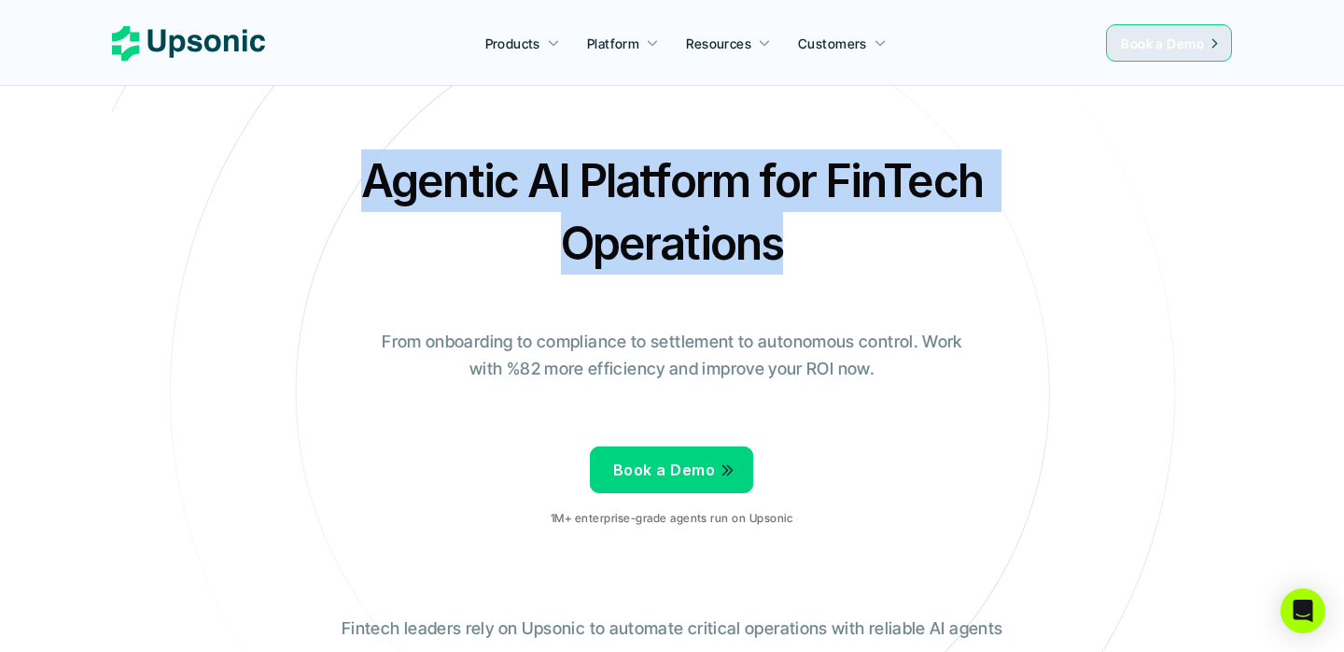
drag, startPoint x: 549, startPoint y: 215, endPoint x: 796, endPoint y: 267, distance: 252.9
click at [796, 267] on h2 "Agentic AI Platform for FinTech Operations" at bounding box center [672, 211] width 654 height 125
click at [784, 272] on div at bounding box center [784, 272] width 0 height 0
click at [834, 192] on h2 "Agentic AI Platform for FinTech Operations" at bounding box center [672, 211] width 654 height 125
